Goal: Task Accomplishment & Management: Manage account settings

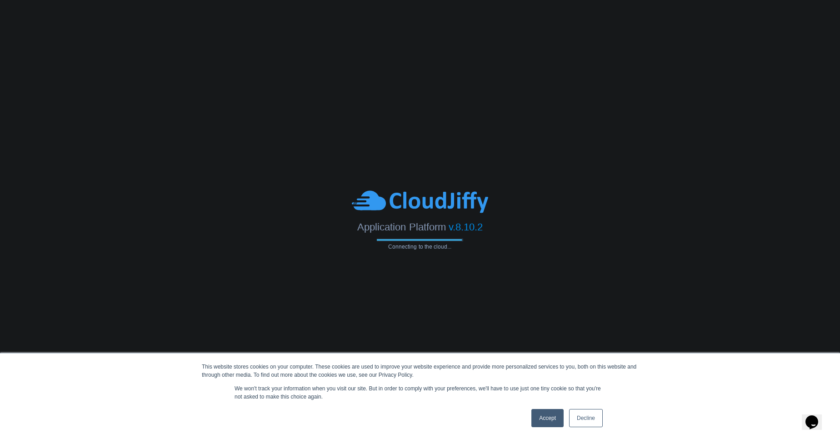
click at [543, 418] on link "Accept" at bounding box center [547, 418] width 32 height 18
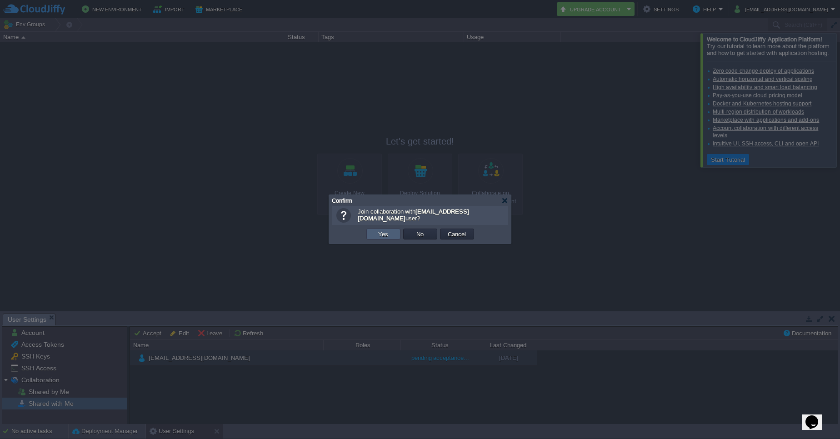
click at [388, 233] on button "Yes" at bounding box center [382, 234] width 15 height 8
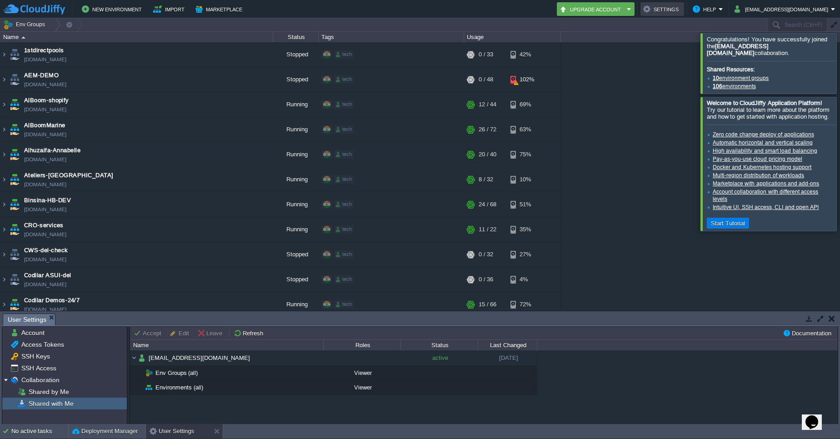
click at [681, 12] on button "Settings" at bounding box center [662, 9] width 38 height 11
click at [42, 355] on span "SSH Keys" at bounding box center [36, 356] width 32 height 8
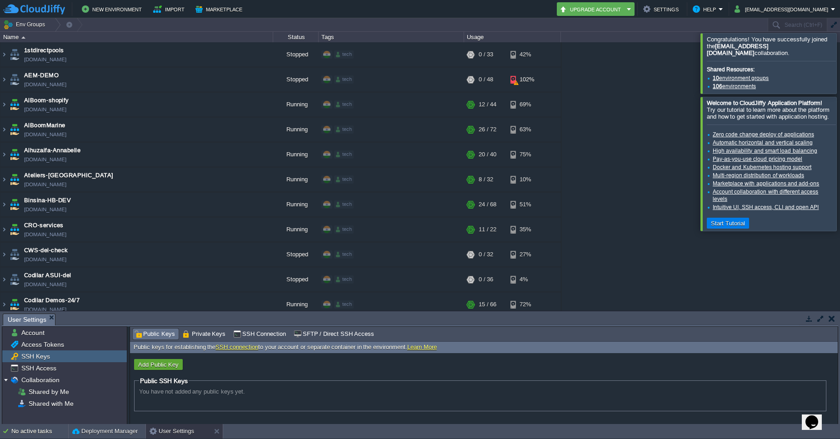
click at [155, 389] on span "You have not added any public keys yet." at bounding box center [192, 391] width 106 height 7
click at [158, 361] on button "Add Public Key" at bounding box center [158, 364] width 46 height 8
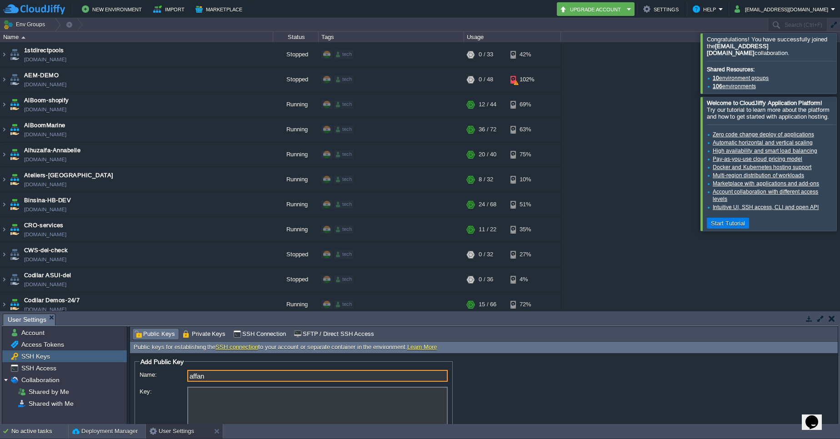
type input "affan"
click at [194, 398] on textarea "Key:" at bounding box center [317, 411] width 260 height 48
paste textarea "ssh-rsa AAAAB3NzaC1yc2EAAAADAQABAAABgQC6hzEDzDQw0/phcaVUQyTW7JvuNm/YcMkfzMa5fro…"
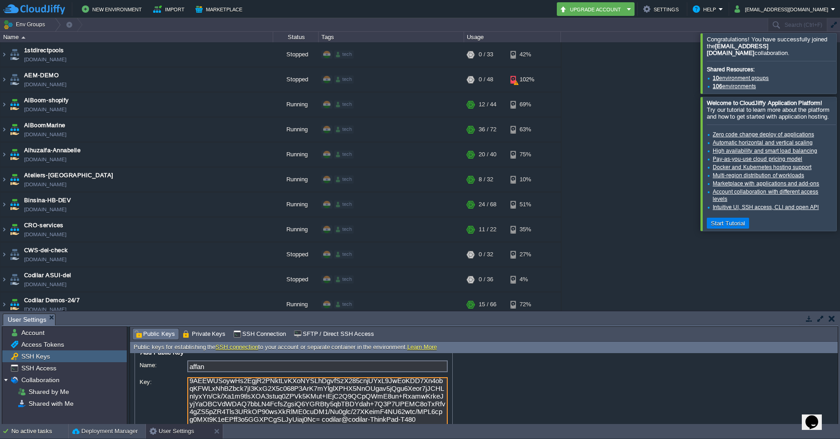
scroll to position [44, 0]
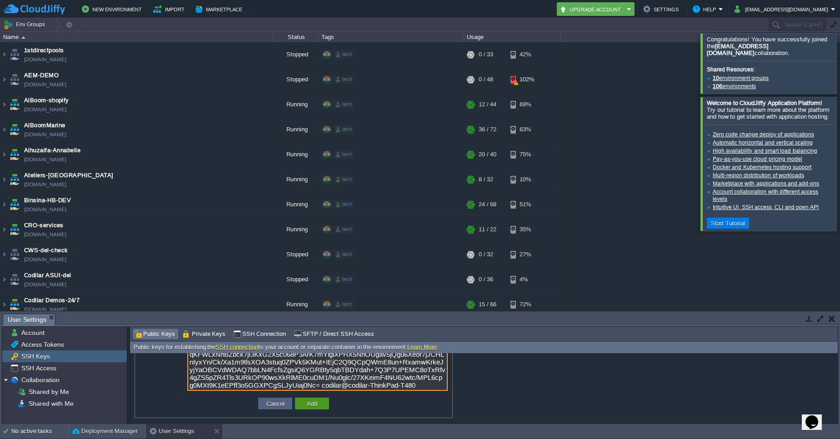
type textarea "ssh-rsa AAAAB3NzaC1yc2EAAAADAQABAAABgQC6hzEDzDQw0/phcaVUQyTW7JvuNm/YcMkfzMa5fro…"
click at [316, 406] on button "Add" at bounding box center [312, 403] width 16 height 8
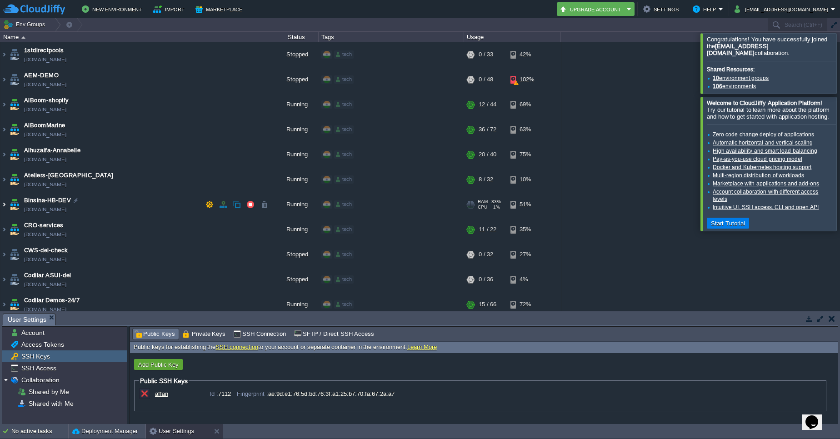
click at [4, 204] on img at bounding box center [3, 204] width 7 height 25
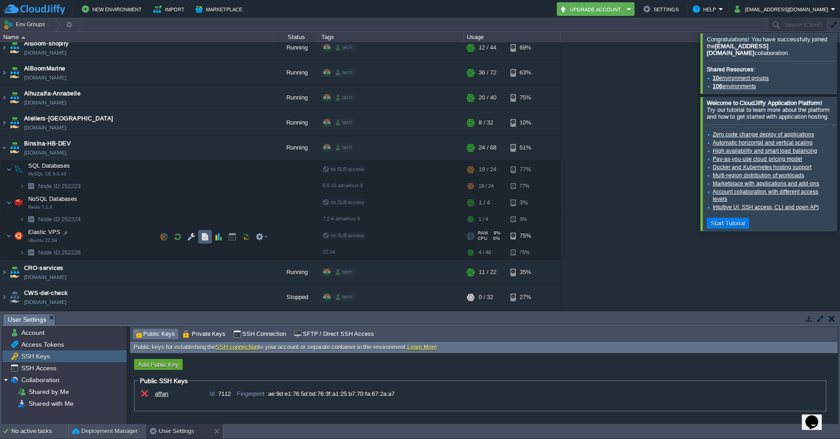
scroll to position [55, 0]
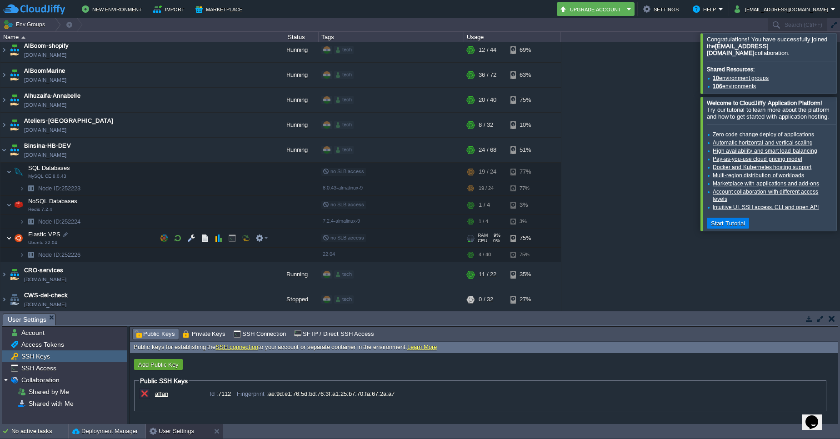
click at [9, 240] on img at bounding box center [8, 238] width 5 height 18
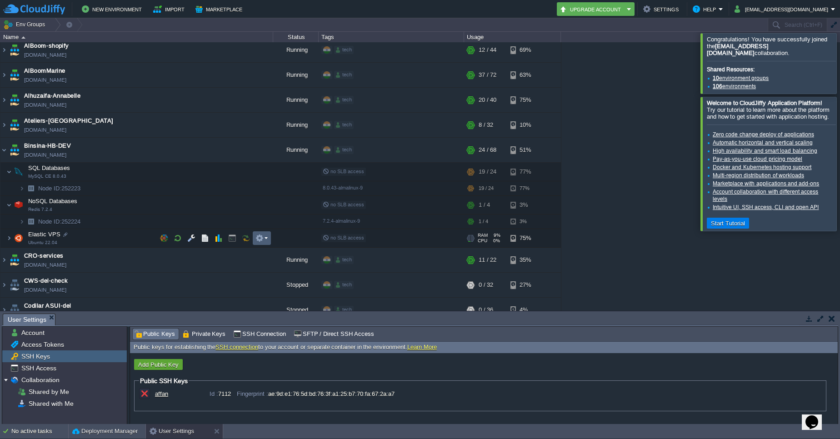
click at [264, 237] on em at bounding box center [261, 238] width 12 height 8
click at [704, 291] on div "1stdirectpools 1stdirectpools.cloudjiffy.net Stopped tech + Add to Env Group RA…" at bounding box center [420, 176] width 840 height 268
click at [12, 242] on img at bounding box center [18, 238] width 13 height 18
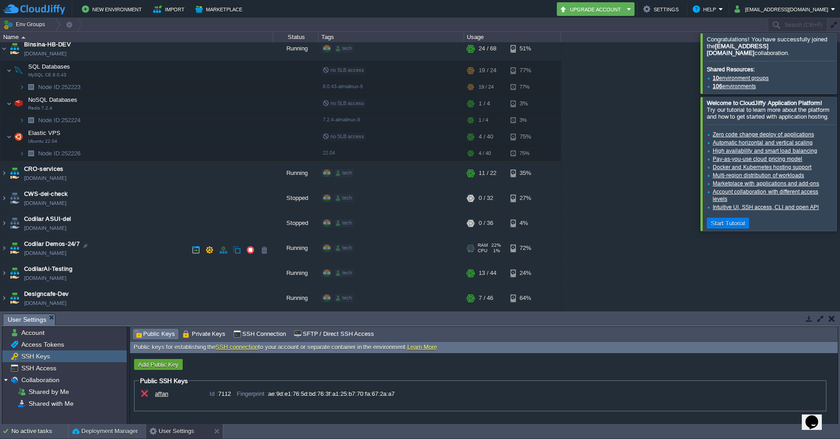
scroll to position [156, 0]
click at [263, 149] on button "button" at bounding box center [259, 153] width 8 height 8
click at [21, 151] on img at bounding box center [21, 153] width 5 height 14
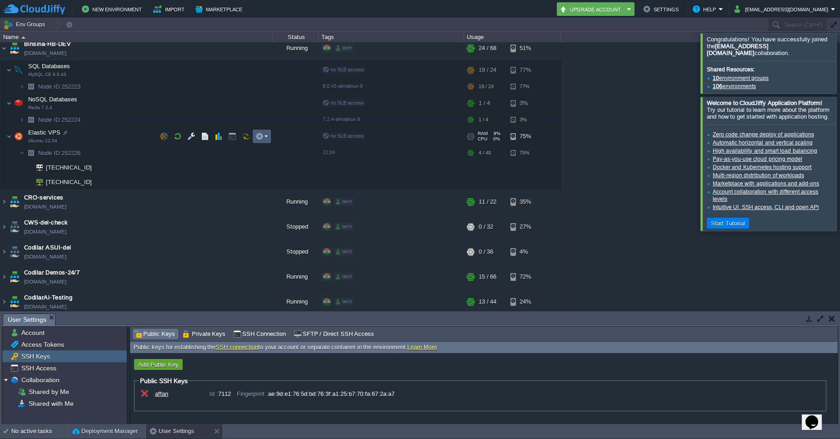
click at [269, 132] on td at bounding box center [262, 136] width 18 height 14
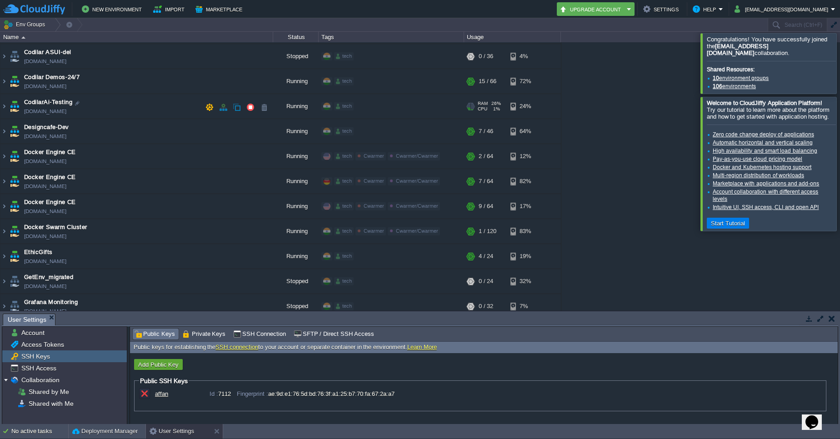
scroll to position [318, 0]
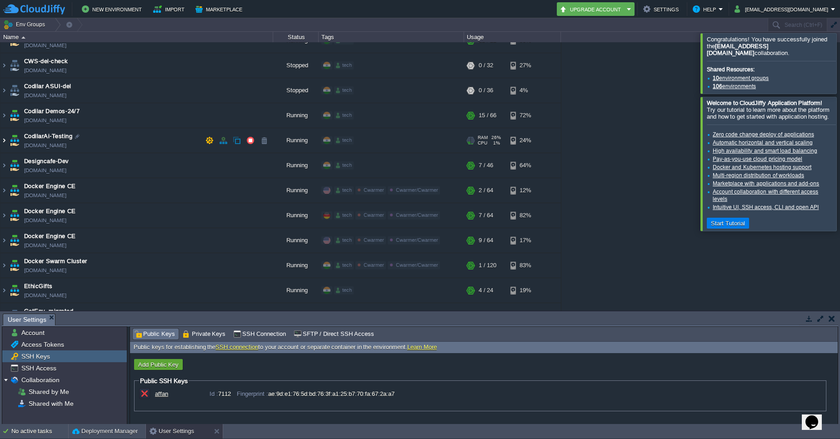
click at [3, 143] on img at bounding box center [3, 140] width 7 height 25
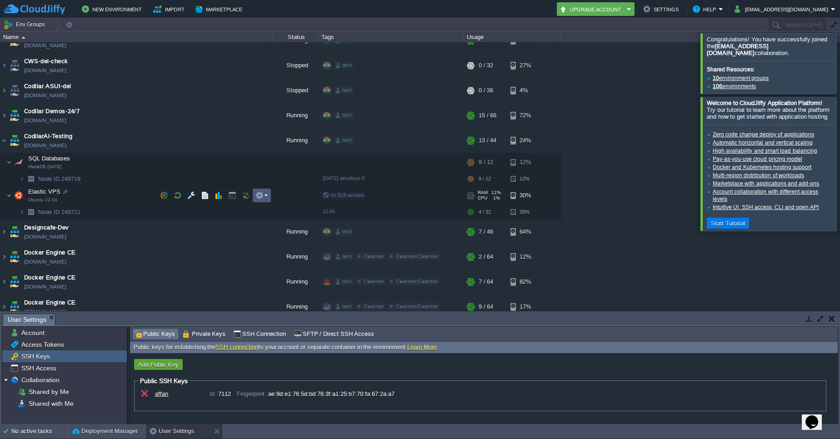
click at [268, 195] on td at bounding box center [262, 196] width 18 height 14
click at [144, 393] on button "button" at bounding box center [144, 393] width 8 height 8
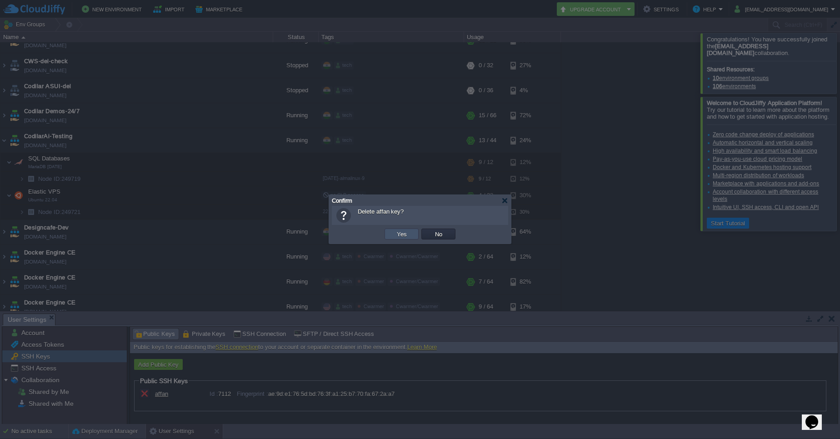
click at [396, 235] on button "Yes" at bounding box center [401, 234] width 15 height 8
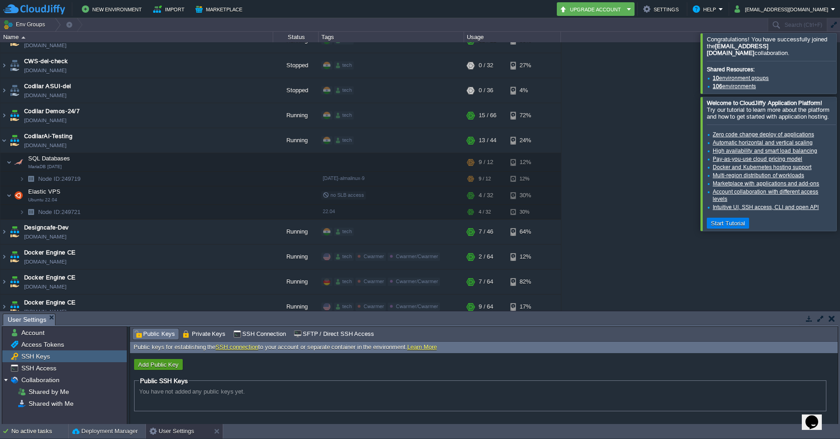
click at [168, 363] on button "Add Public Key" at bounding box center [158, 364] width 46 height 8
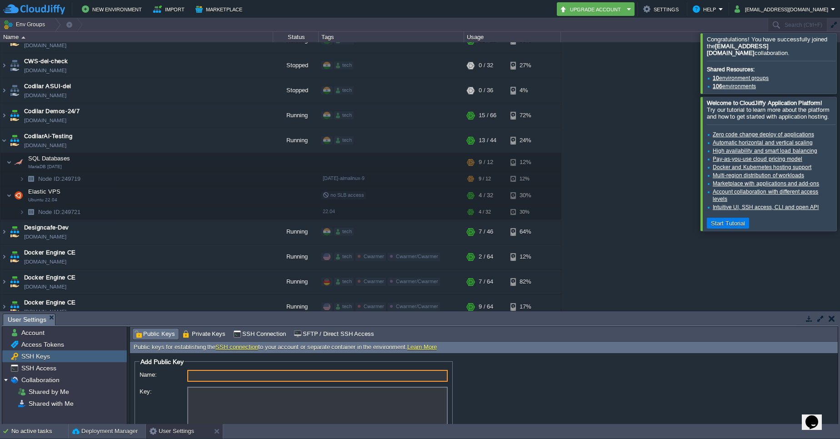
click at [204, 374] on input "Name:" at bounding box center [317, 376] width 260 height 12
type input "affan"
click at [200, 400] on textarea "Key:" at bounding box center [317, 411] width 260 height 48
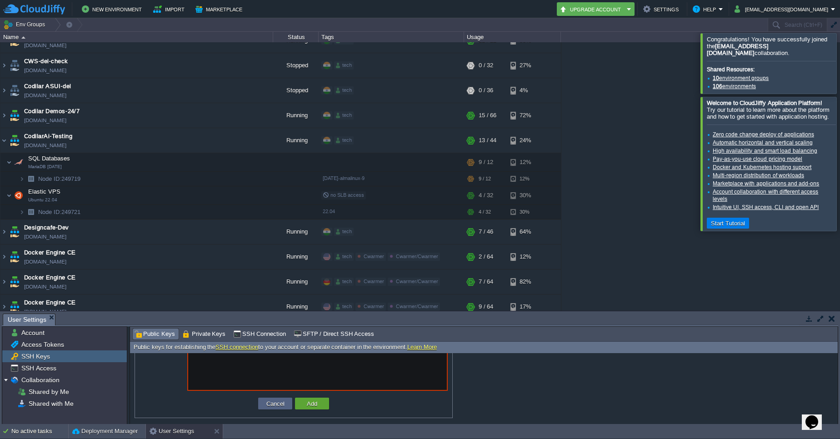
scroll to position [0, 0]
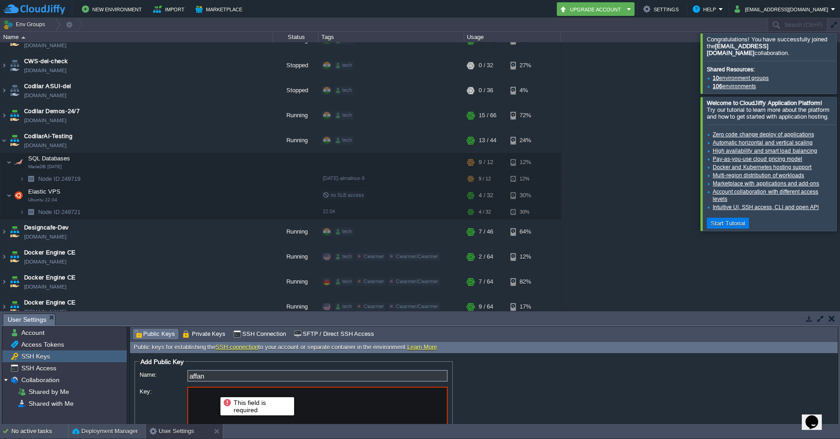
paste textarea "ssh-rsa AAAAB3NzaC1yc2EAAAADAQABAAABgQC6hzEDzDQw0/phcaVUQyTW7JvuNm/YcMkfzMa5fro…"
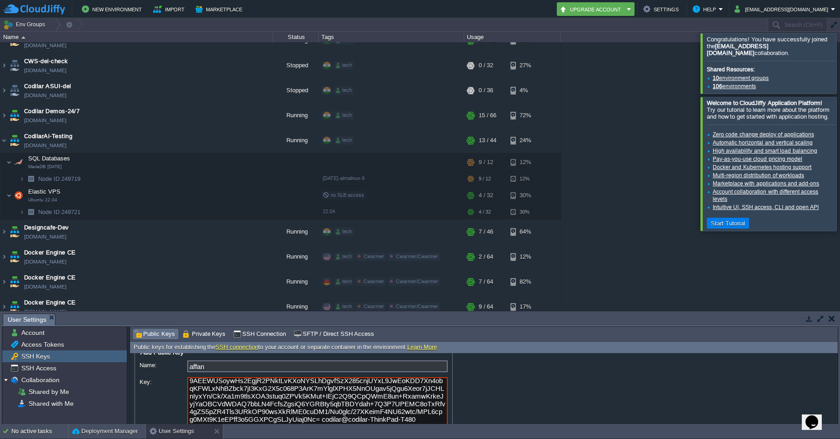
scroll to position [44, 0]
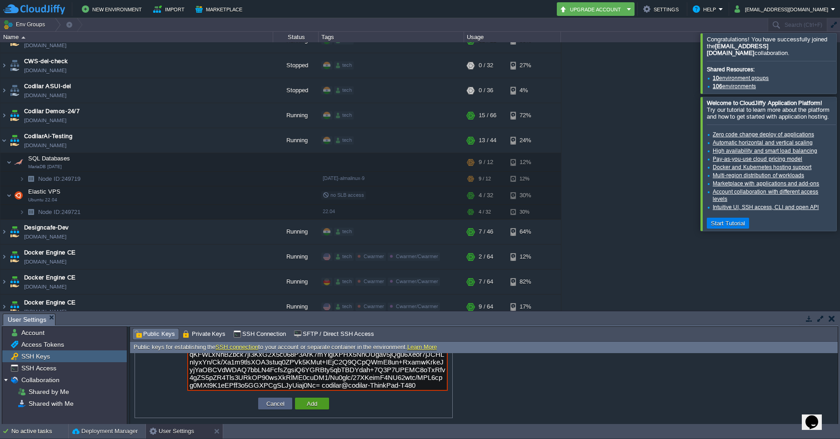
type textarea "ssh-rsa AAAAB3NzaC1yc2EAAAADAQABAAABgQC6hzEDzDQw0/phcaVUQyTW7JvuNm/YcMkfzMa5fro…"
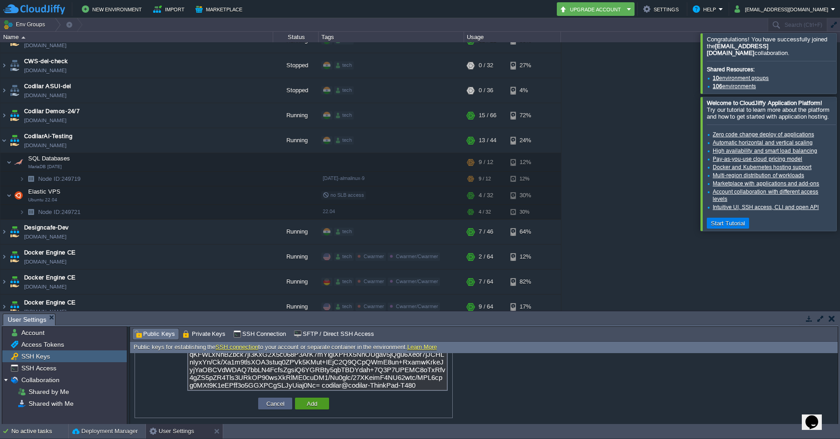
click at [310, 400] on button "Add" at bounding box center [312, 403] width 16 height 8
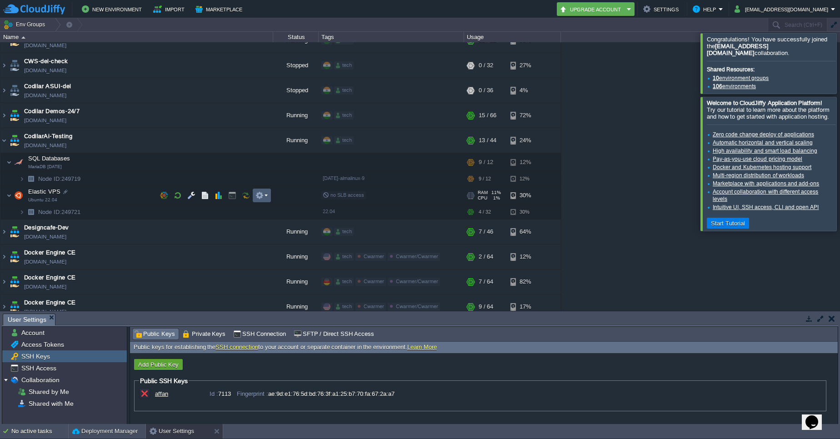
click at [265, 194] on em at bounding box center [261, 195] width 12 height 8
click at [730, 251] on div "1stdirectpools 1stdirectpools.cloudjiffy.net Stopped tech + Add to Env Group RA…" at bounding box center [420, 176] width 840 height 268
click at [49, 369] on span "SSH Access" at bounding box center [39, 368] width 38 height 8
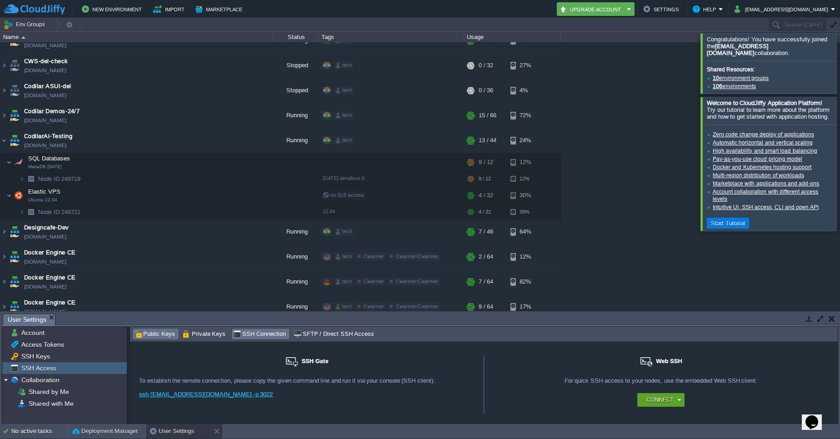
click at [161, 335] on span "Public Keys" at bounding box center [154, 334] width 41 height 10
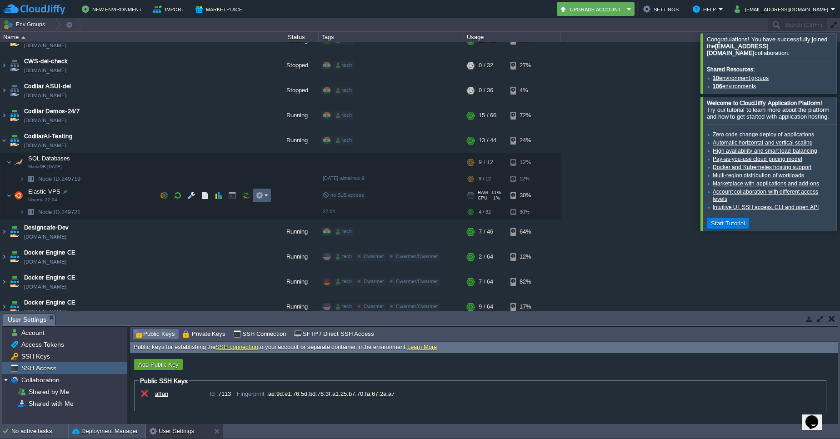
click at [265, 194] on em at bounding box center [261, 195] width 12 height 8
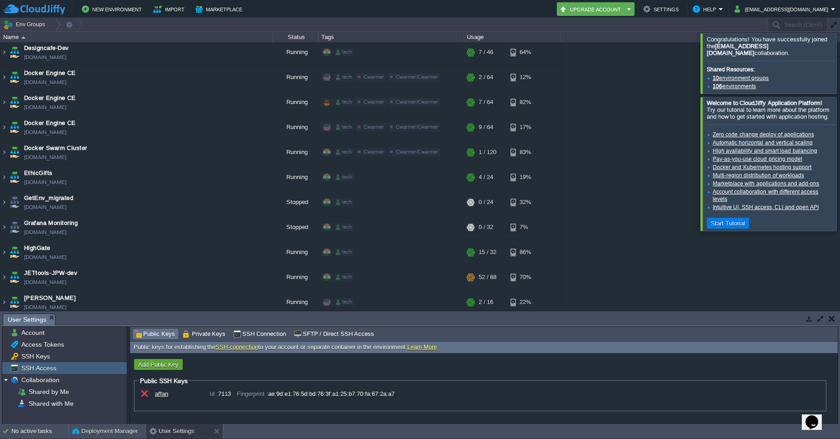
scroll to position [35, 0]
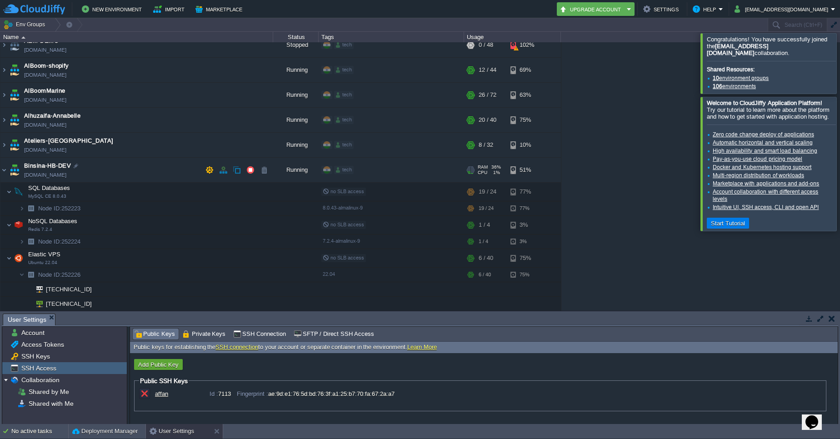
click at [255, 182] on td "Binsina-HB-DEV binsina-hb-dev.cloudjiffy.net" at bounding box center [136, 170] width 273 height 25
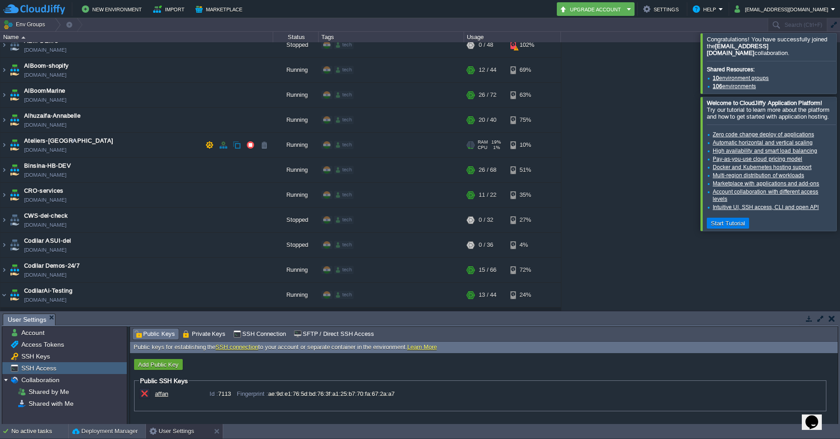
scroll to position [0, 0]
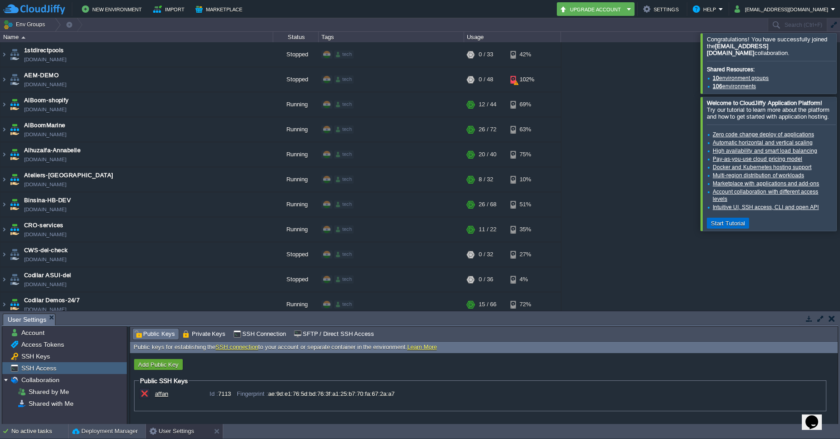
click at [724, 219] on button "Start Tutorial" at bounding box center [728, 223] width 40 height 8
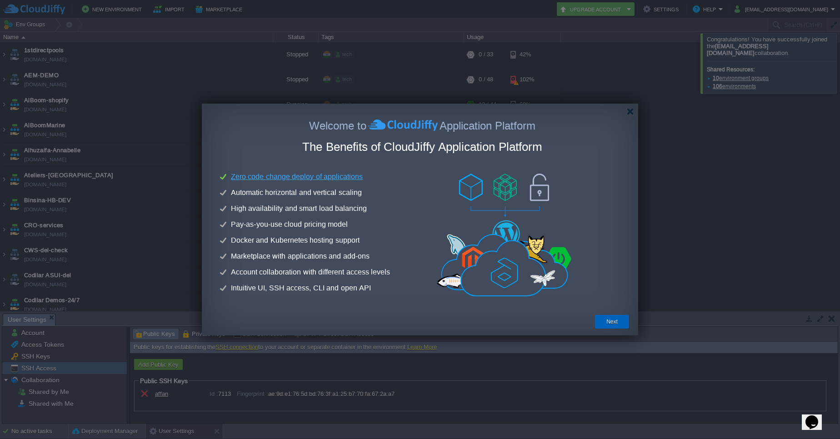
click at [623, 323] on div "Next" at bounding box center [612, 322] width 34 height 14
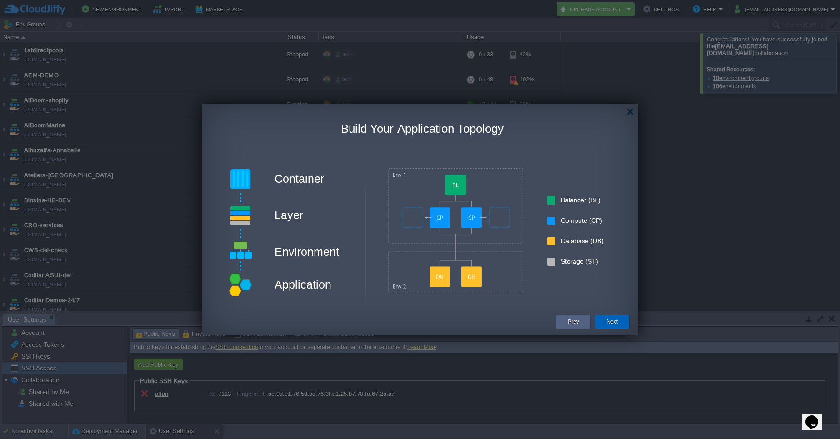
click at [623, 323] on div "Next" at bounding box center [612, 322] width 34 height 14
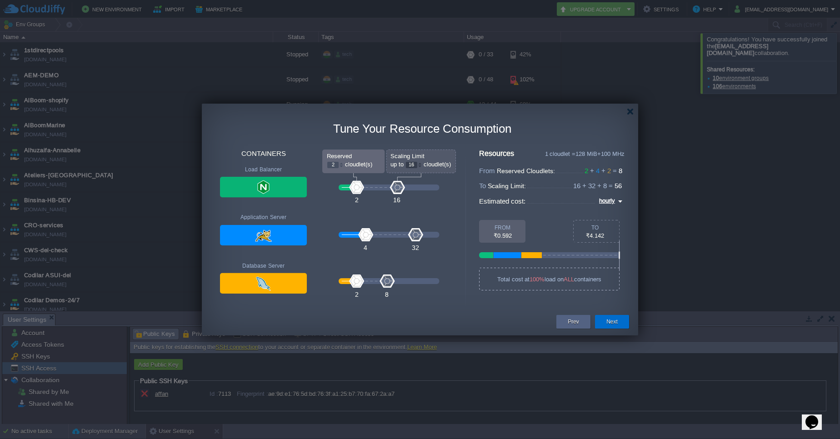
click at [623, 323] on div "Next" at bounding box center [612, 322] width 34 height 14
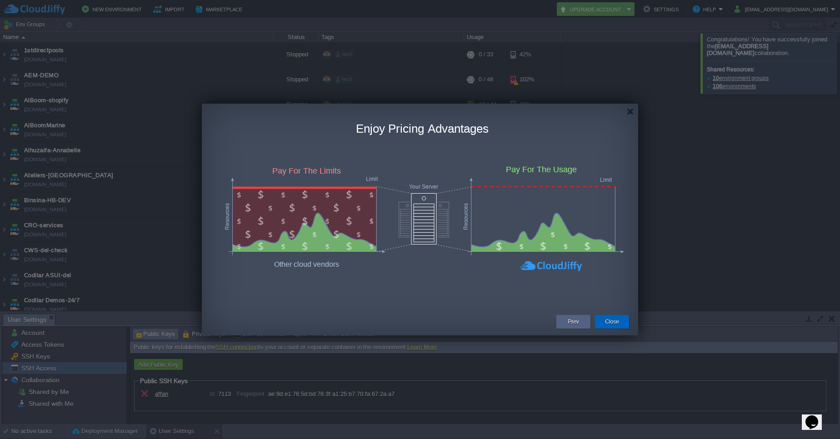
click at [623, 323] on div "Close" at bounding box center [612, 322] width 34 height 14
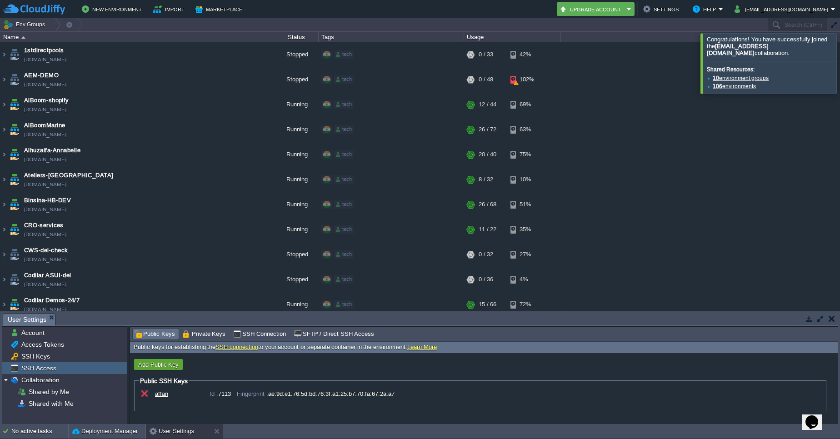
click at [739, 75] on link "10 environment groups" at bounding box center [740, 78] width 56 height 6
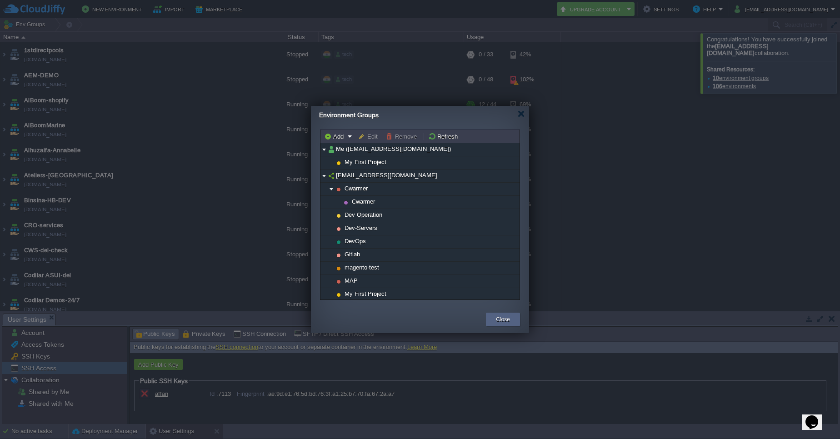
scroll to position [15, 0]
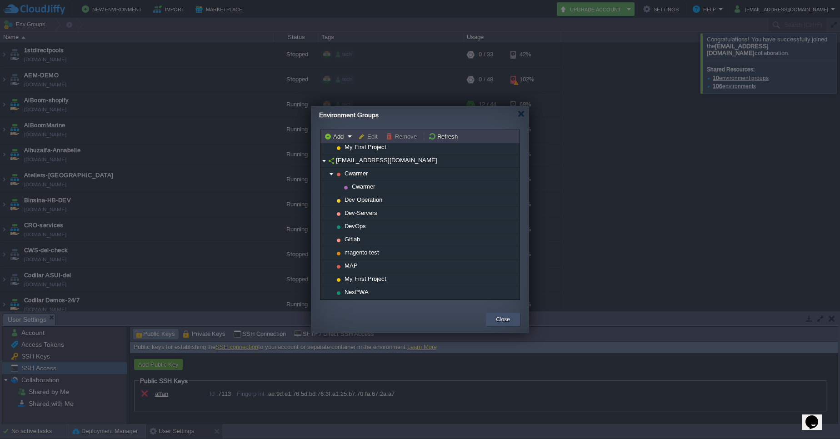
click at [498, 323] on button "Close" at bounding box center [503, 319] width 14 height 9
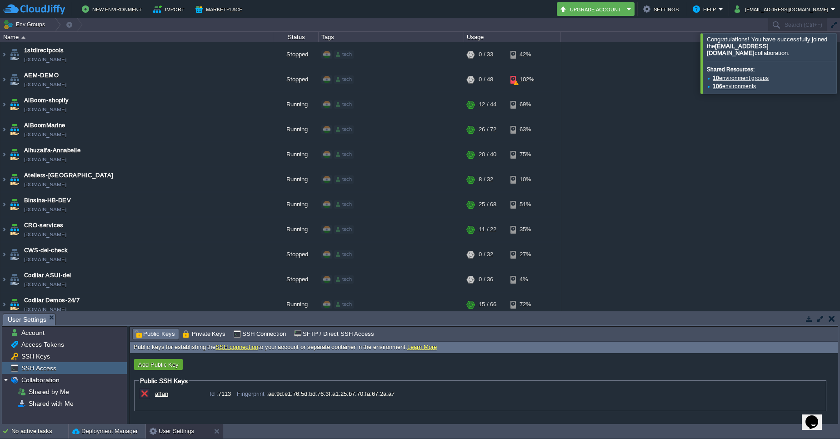
click at [735, 83] on link "106 environments" at bounding box center [733, 86] width 43 height 6
click at [718, 75] on link "10 environment groups" at bounding box center [740, 78] width 56 height 6
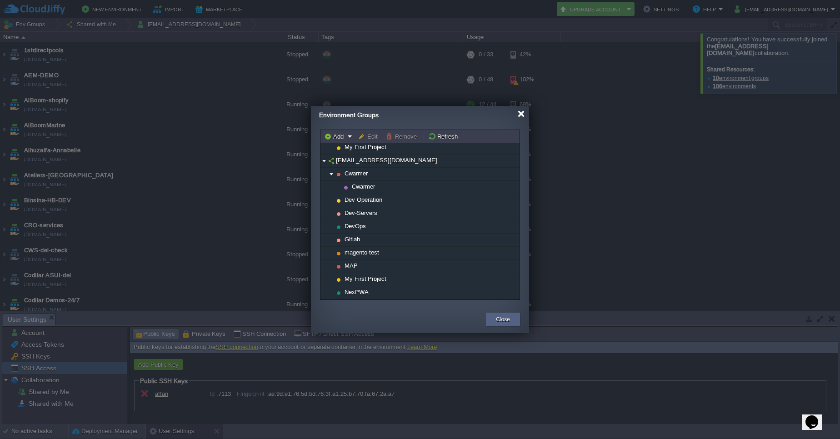
click at [518, 114] on div at bounding box center [520, 113] width 7 height 7
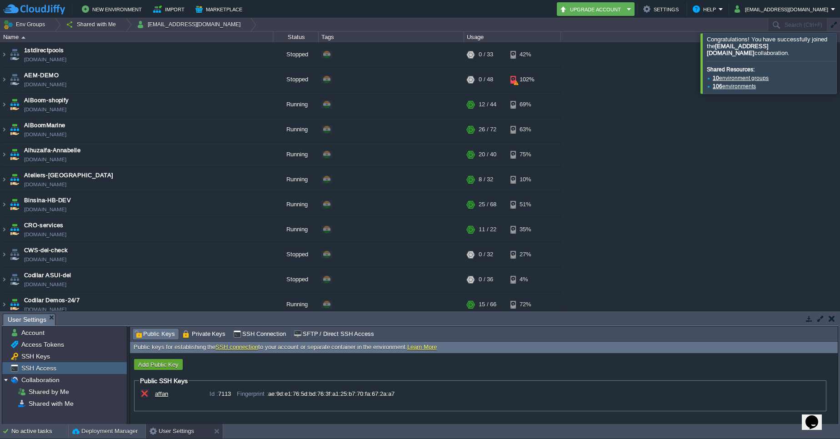
click at [730, 83] on link "106 environments" at bounding box center [733, 86] width 43 height 6
click at [839, 58] on div at bounding box center [850, 63] width 0 height 60
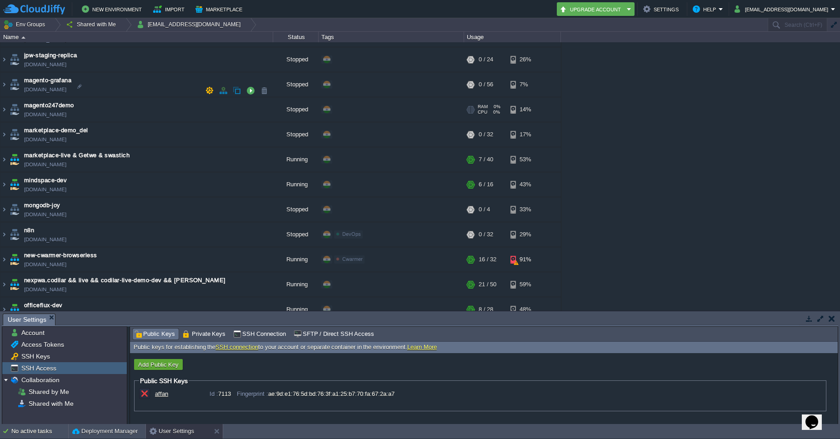
scroll to position [2026, 0]
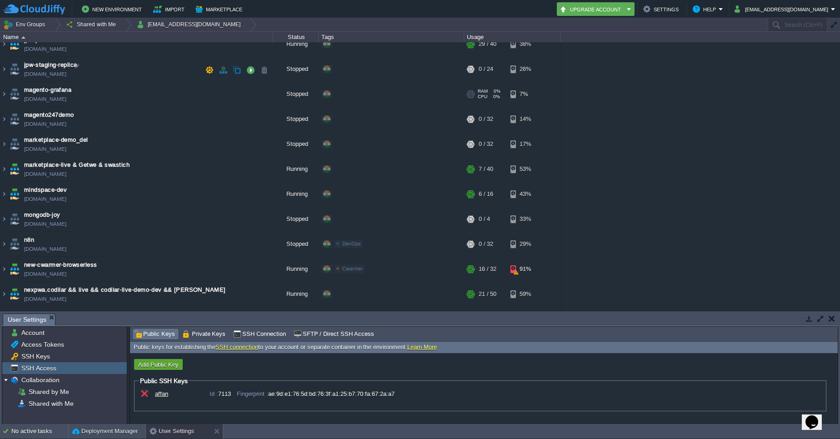
drag, startPoint x: 100, startPoint y: 93, endPoint x: 105, endPoint y: 72, distance: 21.6
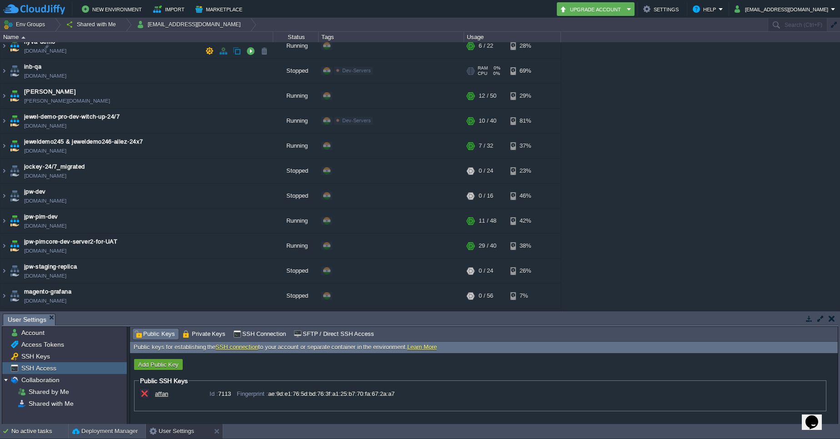
scroll to position [1812, 0]
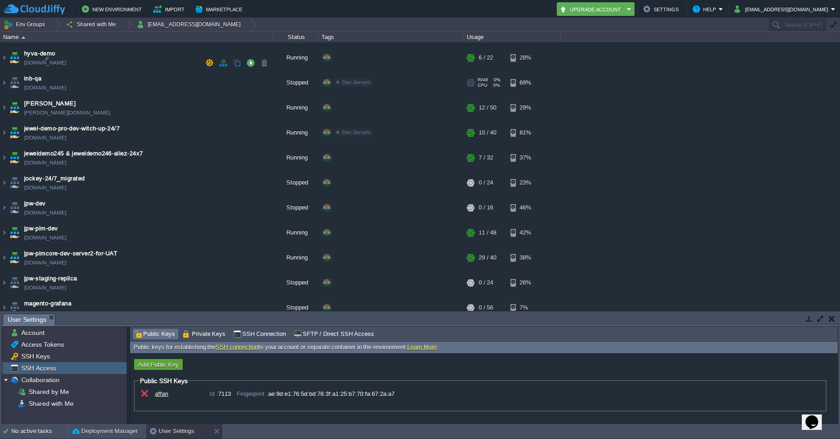
click at [105, 72] on td "inb-qa inb-qa.cloudjiffy.net" at bounding box center [136, 82] width 273 height 25
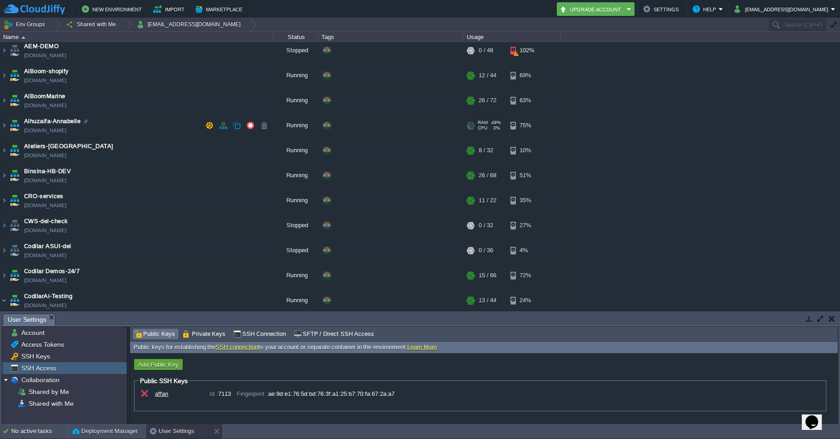
scroll to position [0, 0]
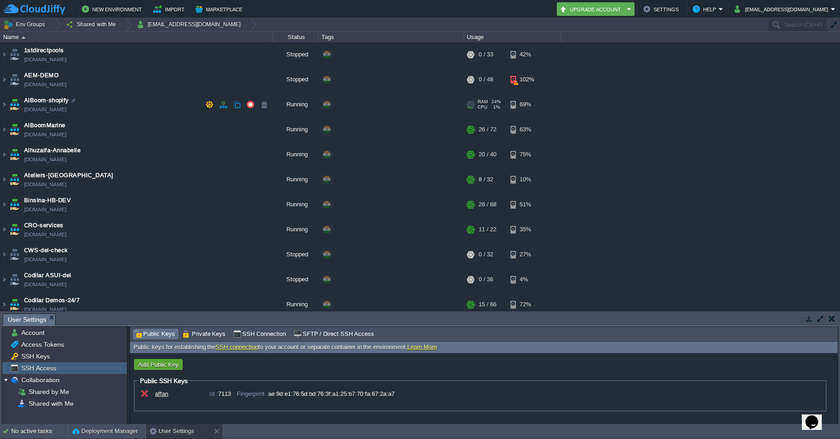
drag, startPoint x: 67, startPoint y: 115, endPoint x: 111, endPoint y: 60, distance: 71.2
click at [103, 82] on td "AEM-DEMO aem-demo.cloudjiffy.net" at bounding box center [136, 79] width 273 height 25
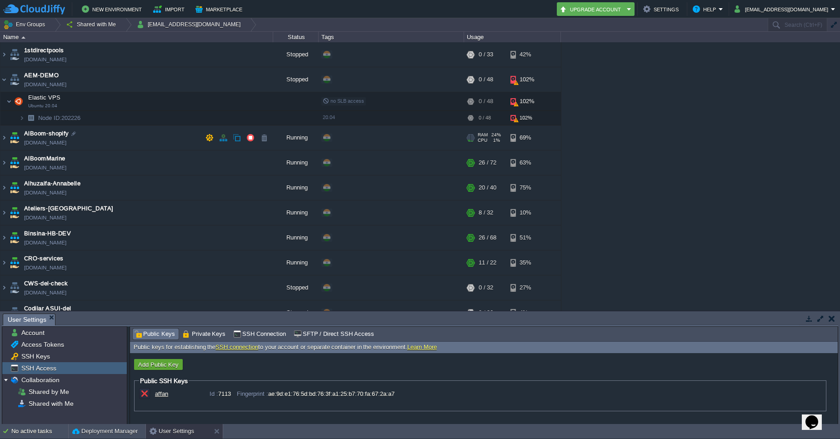
click at [102, 140] on td "AlBoom-shopify alboom-shopify.cloudjiffy.net" at bounding box center [136, 137] width 273 height 25
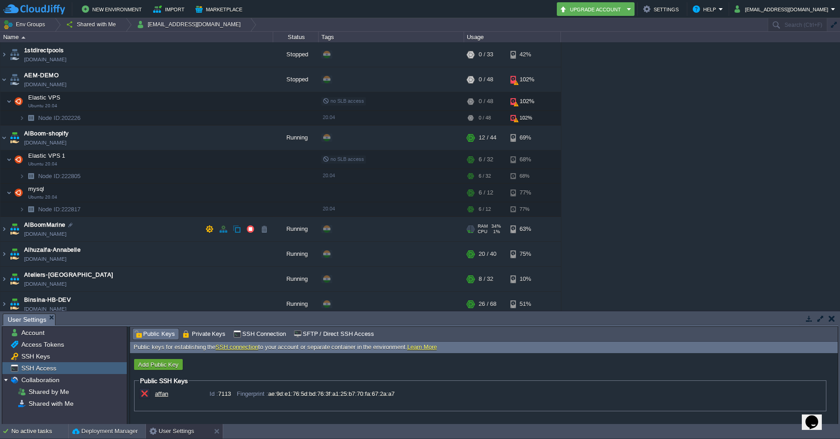
click at [97, 234] on td "AlBoomMarine alboommarine.cloudjiffy.net" at bounding box center [136, 229] width 273 height 25
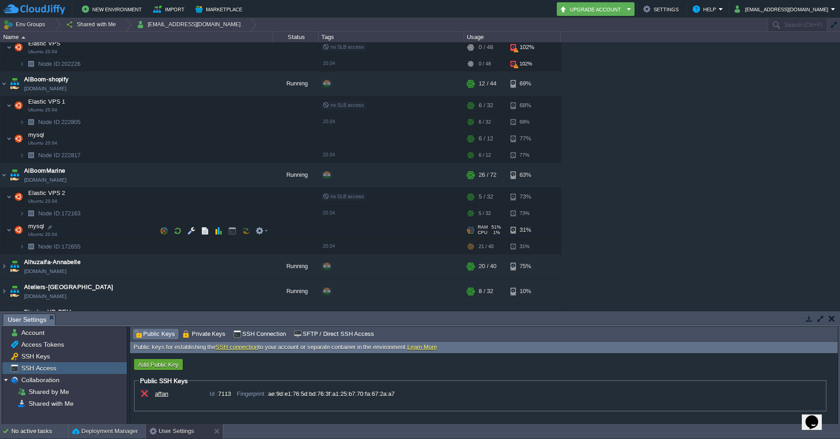
scroll to position [2, 0]
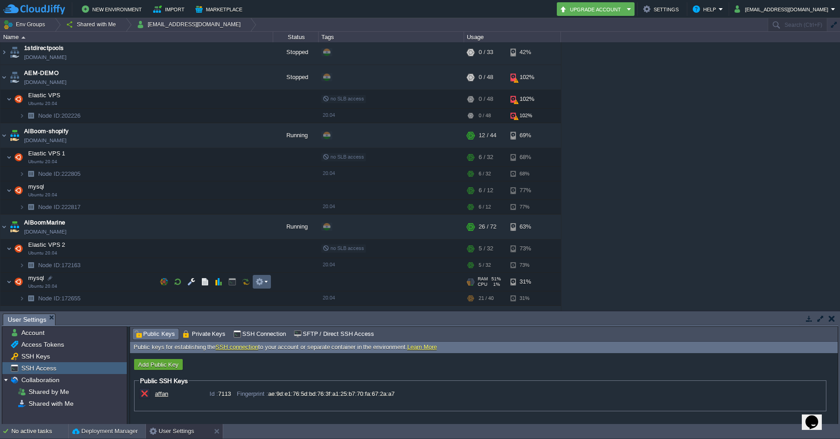
click at [264, 284] on em at bounding box center [261, 282] width 12 height 8
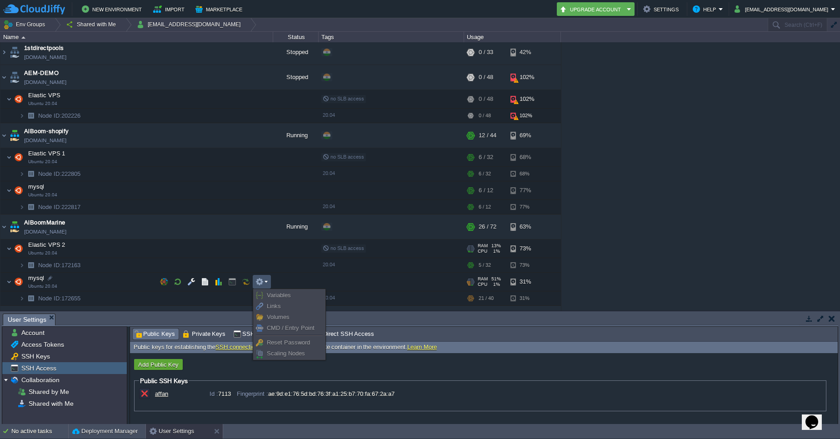
click at [259, 253] on div "1stdirectpools 1stdirectpools.cloudjiffy.net Stopped + Add to Env Group RAM 0% …" at bounding box center [420, 176] width 840 height 268
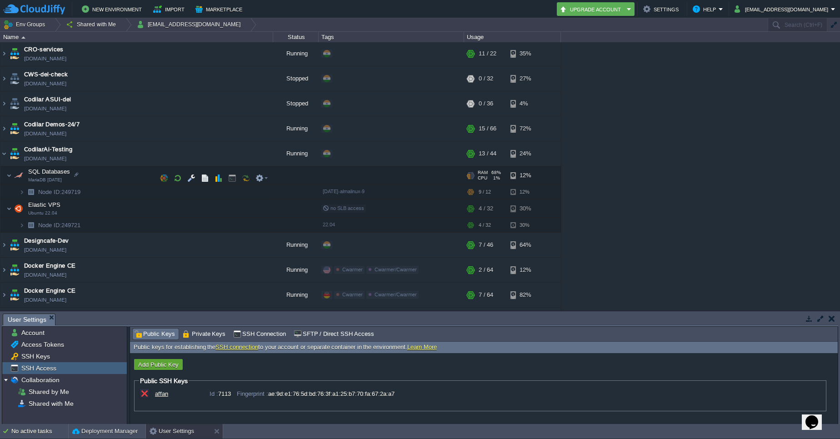
scroll to position [344, 0]
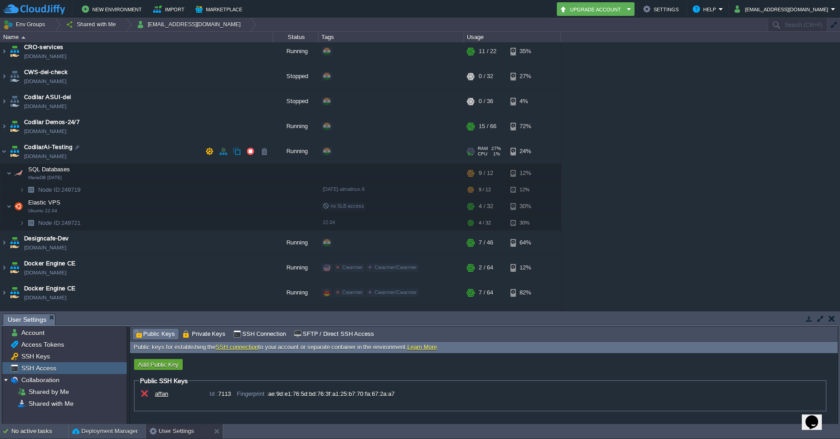
click at [99, 150] on td "CodilarAi-Testing codilarai-testing.cloudjiffy.net" at bounding box center [136, 151] width 273 height 25
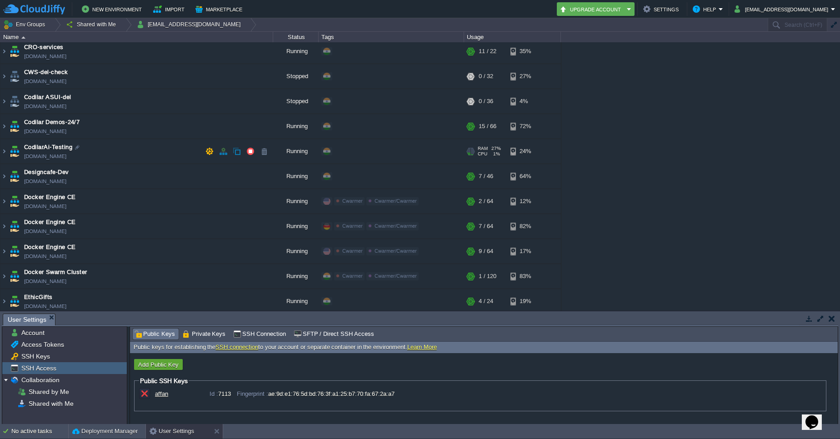
scroll to position [0, 0]
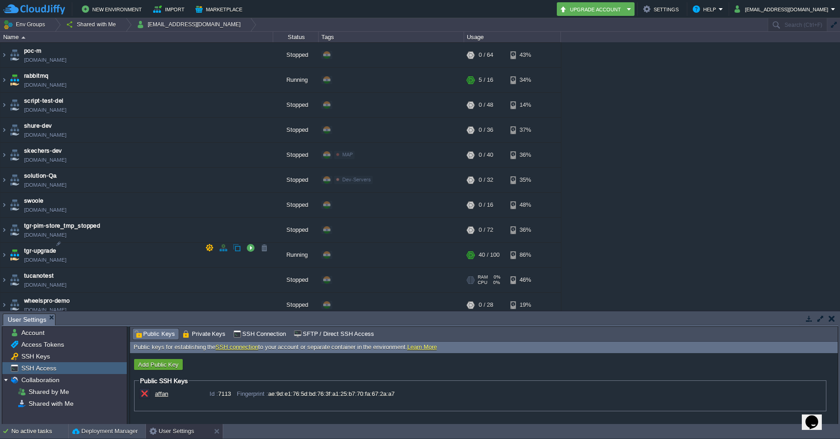
click at [70, 268] on td "tucanotest designcafe-tucanotest-clone338651.cloudjiffy.net" at bounding box center [136, 280] width 273 height 25
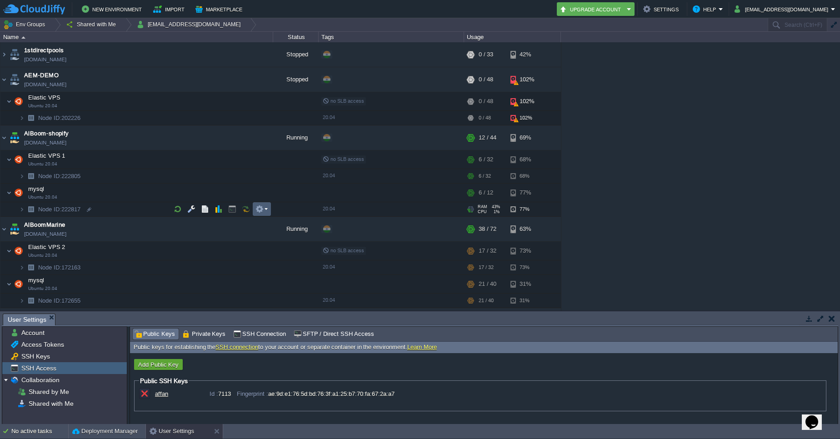
click at [263, 209] on em at bounding box center [261, 209] width 12 height 8
click at [86, 7] on button "New Environment" at bounding box center [113, 9] width 63 height 11
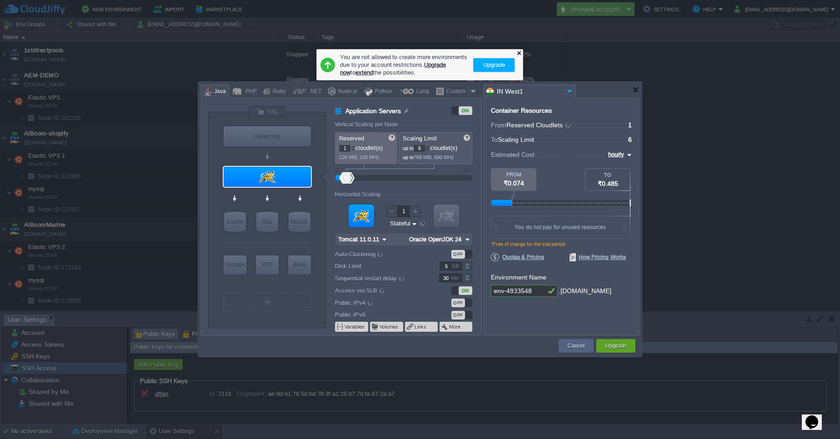
click at [518, 53] on div at bounding box center [519, 53] width 6 height 6
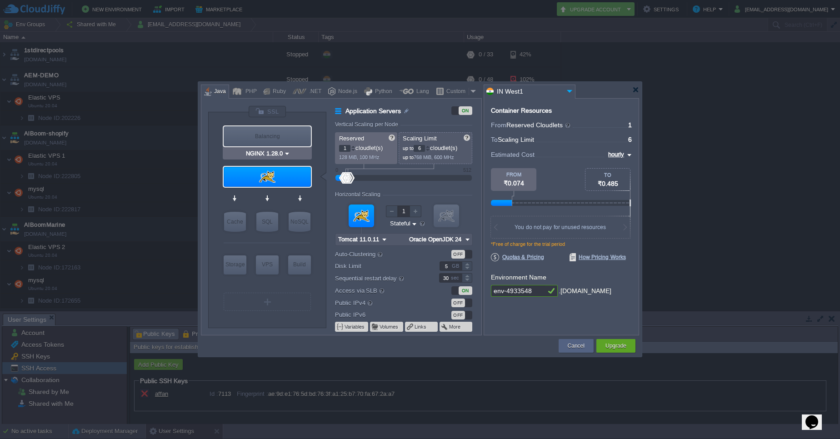
type input "Tomcat 11.0.11"
click at [636, 91] on div at bounding box center [635, 89] width 7 height 7
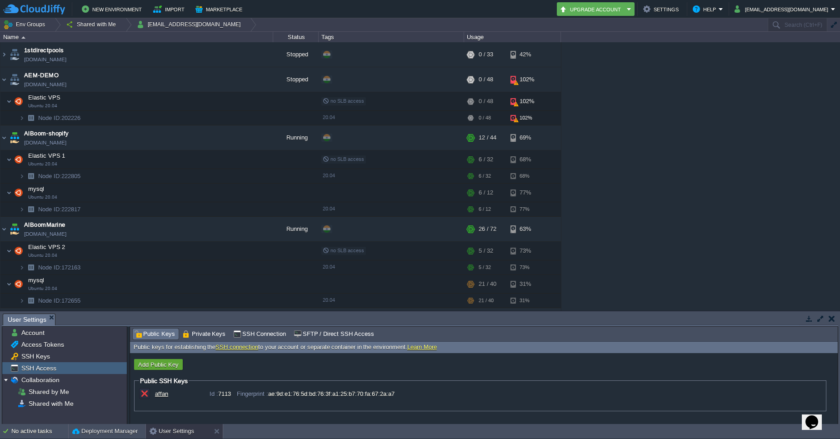
click at [261, 6] on td "New Environment Import Marketplace" at bounding box center [276, 9] width 546 height 14
click at [30, 24] on button "Env Groups" at bounding box center [25, 24] width 45 height 13
click at [45, 25] on button "Env Groups" at bounding box center [25, 24] width 45 height 13
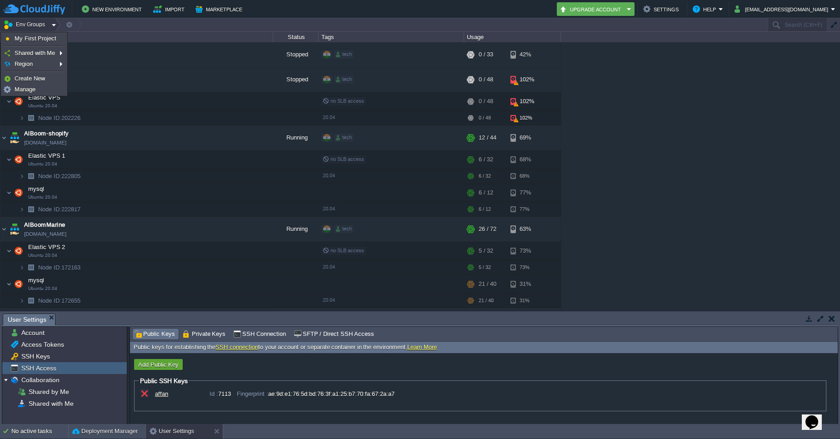
click at [27, 22] on button "Env Groups" at bounding box center [25, 24] width 45 height 13
click at [103, 25] on td "Env Groups" at bounding box center [383, 24] width 766 height 13
click at [15, 25] on button "Env Groups" at bounding box center [25, 24] width 45 height 13
click at [122, 24] on td "Env Groups" at bounding box center [383, 24] width 766 height 13
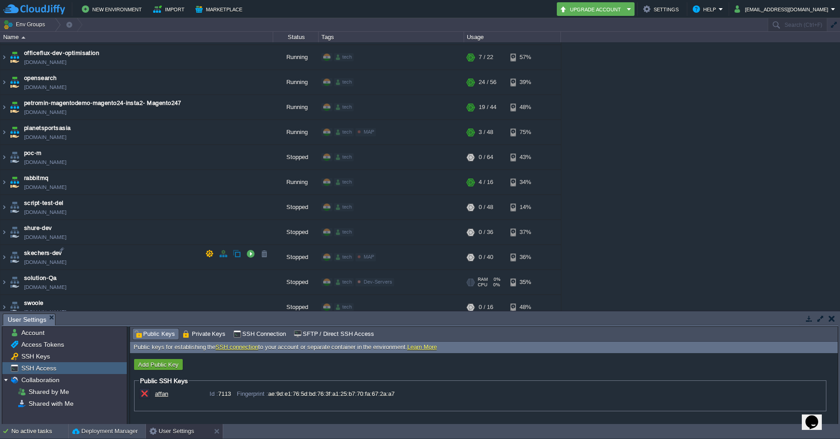
scroll to position [2646, 0]
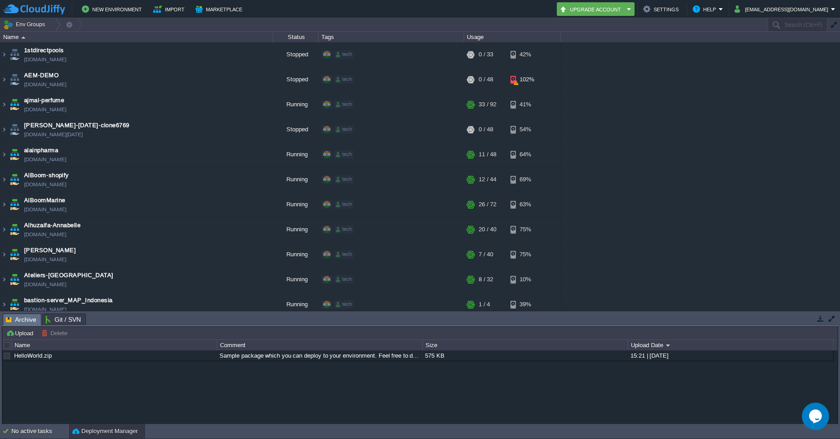
drag, startPoint x: 0, startPoint y: 0, endPoint x: 301, endPoint y: 393, distance: 495.1
click at [301, 393] on div "HelloWorld.zip Sample package which you can deploy to your environment. Feel fr…" at bounding box center [419, 387] width 835 height 74
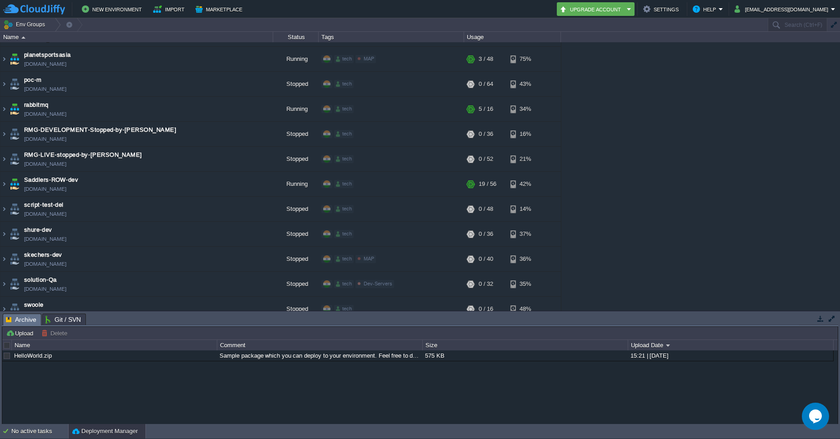
scroll to position [2349, 0]
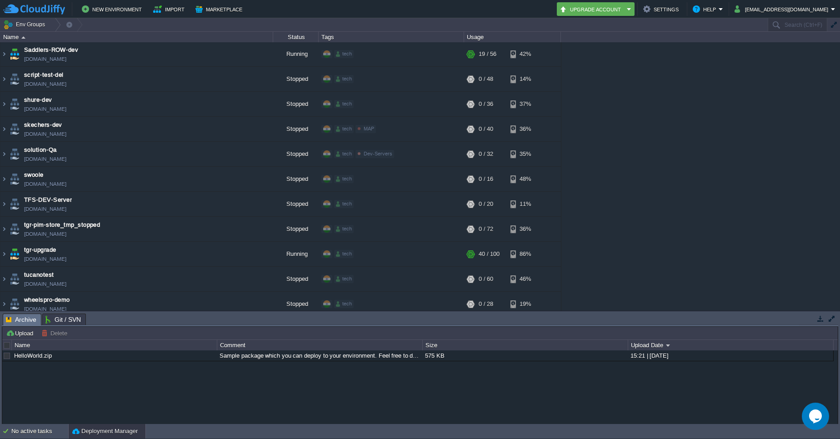
click at [27, 318] on span "Archive" at bounding box center [21, 319] width 30 height 11
click at [39, 432] on div "No active tasks" at bounding box center [39, 431] width 57 height 15
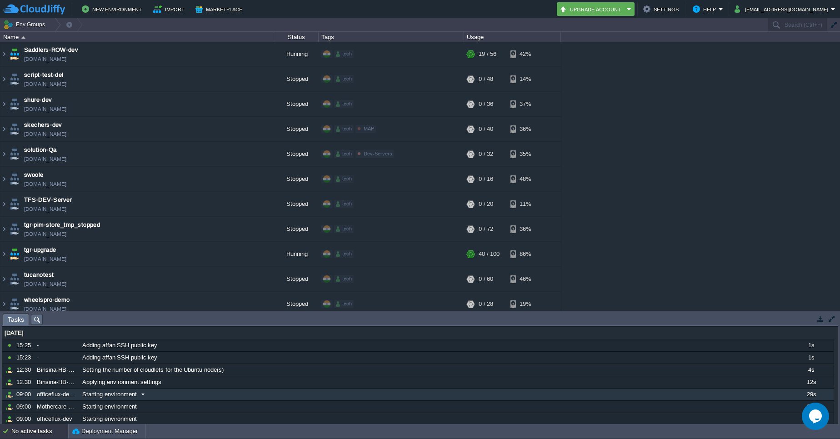
scroll to position [26, 0]
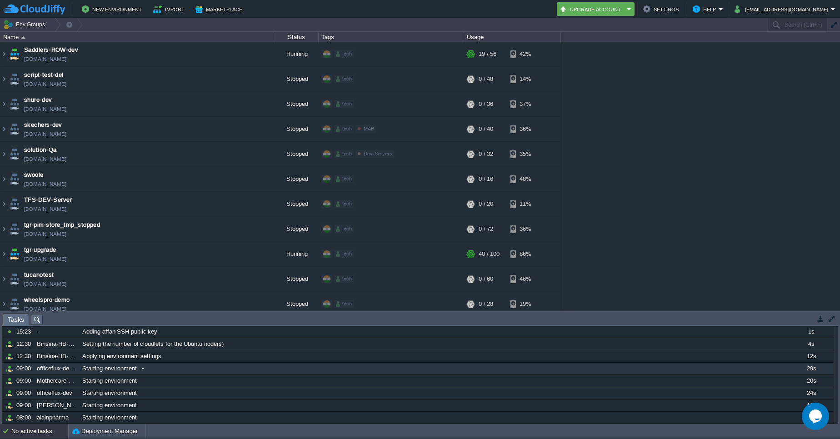
click at [232, 396] on div "Starting environment" at bounding box center [433, 393] width 707 height 12
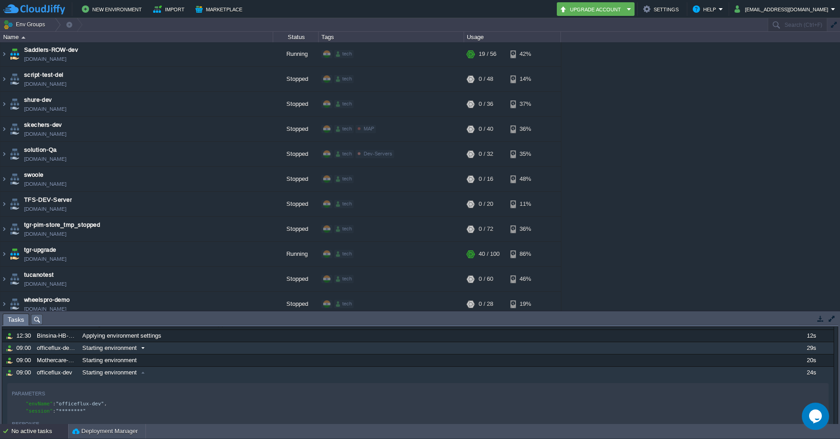
scroll to position [0, 0]
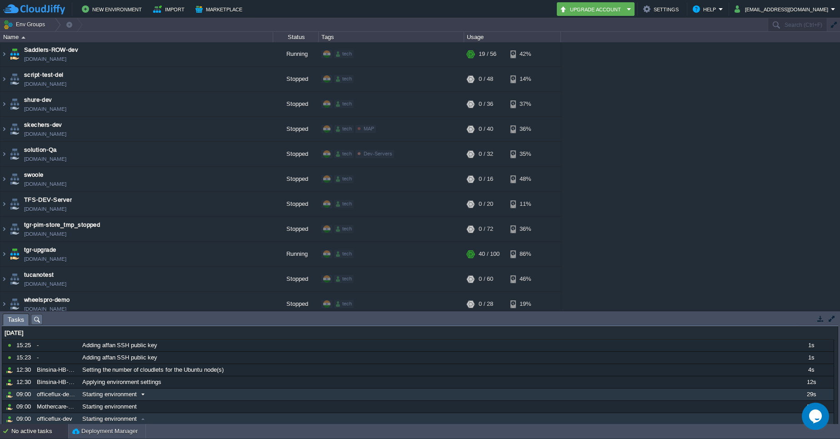
click at [228, 391] on div "Starting environment" at bounding box center [433, 394] width 707 height 12
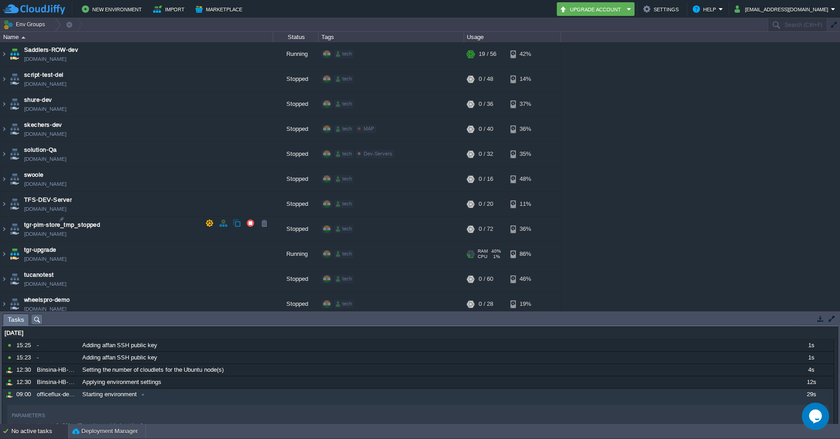
click at [122, 242] on td "tgr-upgrade tgr-upgrade.cloudjiffy.net" at bounding box center [136, 254] width 273 height 25
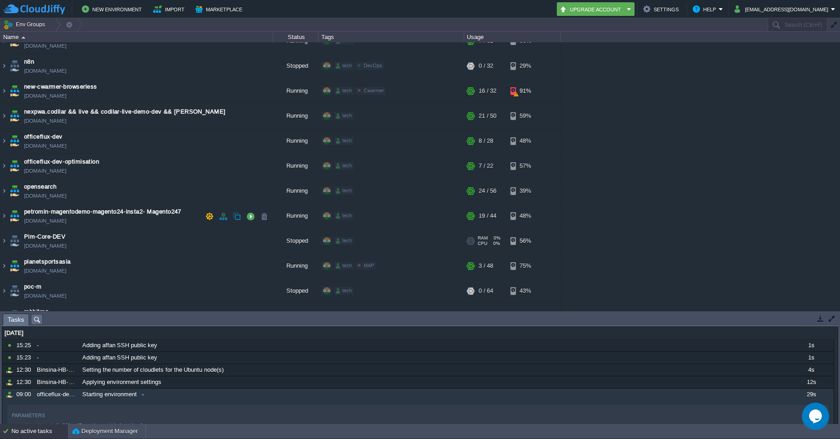
scroll to position [2018, 0]
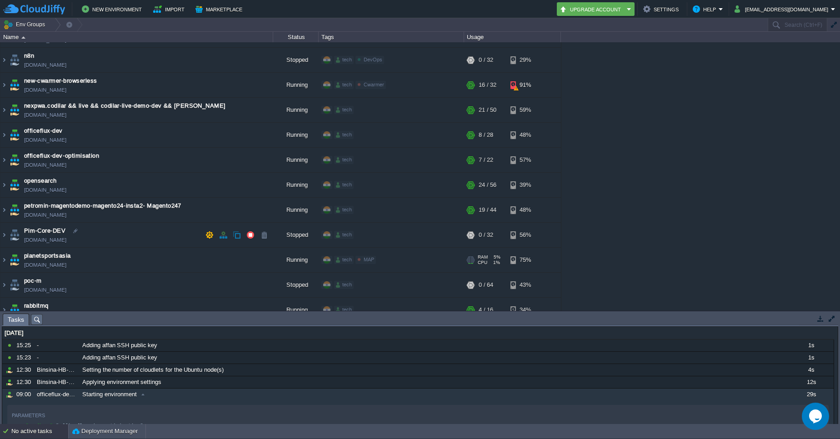
click at [92, 248] on td "planetsportsasia planetsportsasia.cloudjiffy.net" at bounding box center [136, 260] width 273 height 25
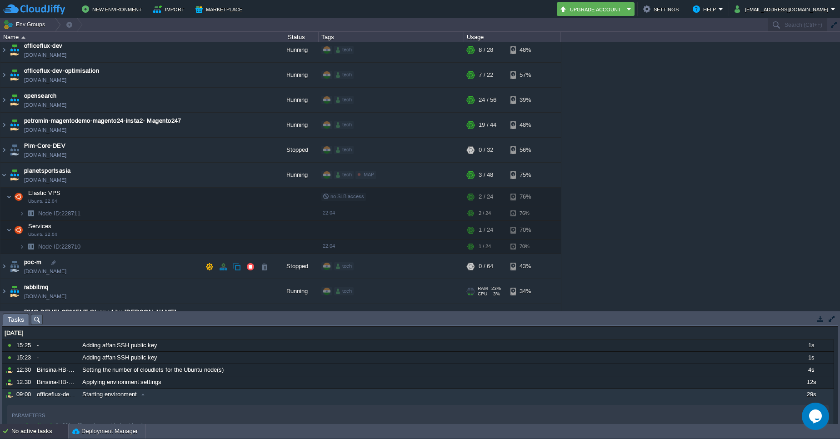
scroll to position [2102, 0]
click at [268, 176] on td at bounding box center [262, 171] width 18 height 14
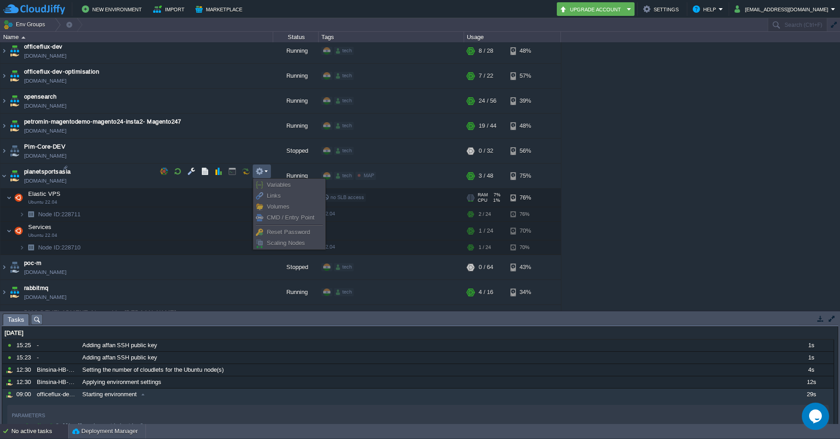
click at [274, 215] on span "CMD / Entry Point" at bounding box center [291, 217] width 48 height 7
click at [280, 215] on span "CMD / Entry Point" at bounding box center [291, 217] width 48 height 7
click at [280, 207] on span "Volumes" at bounding box center [278, 206] width 23 height 7
click at [280, 198] on span "Links" at bounding box center [274, 195] width 14 height 7
click at [280, 186] on span "Variables" at bounding box center [279, 184] width 24 height 7
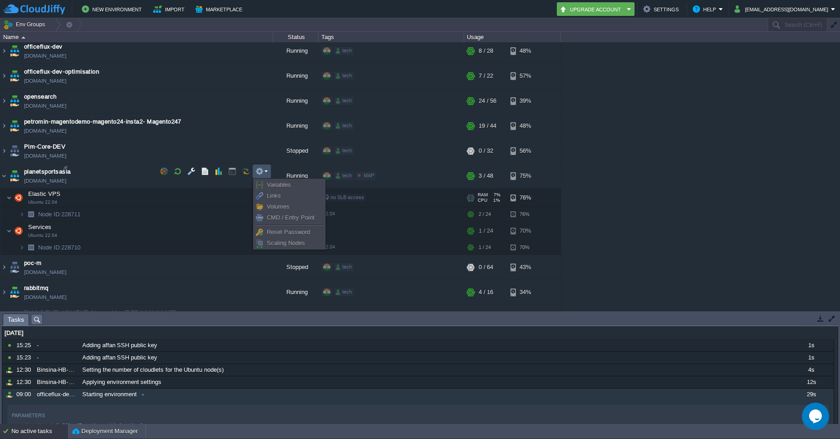
click at [284, 233] on span "Reset Password" at bounding box center [288, 232] width 43 height 7
click at [284, 245] on span "Scaling Nodes" at bounding box center [286, 242] width 38 height 7
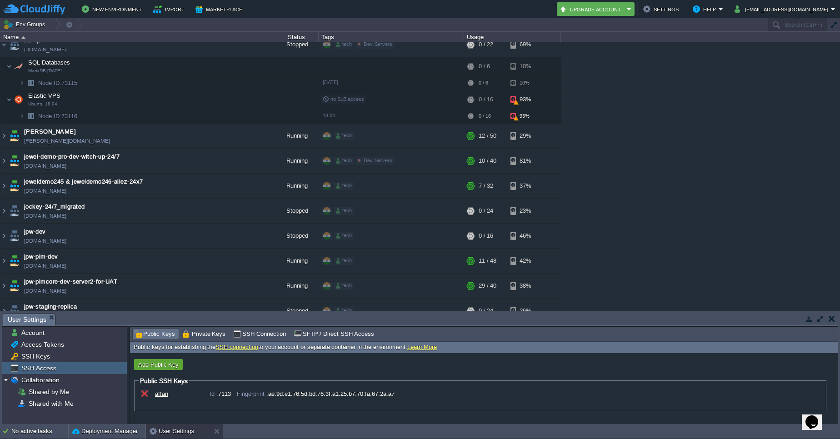
scroll to position [1321, 0]
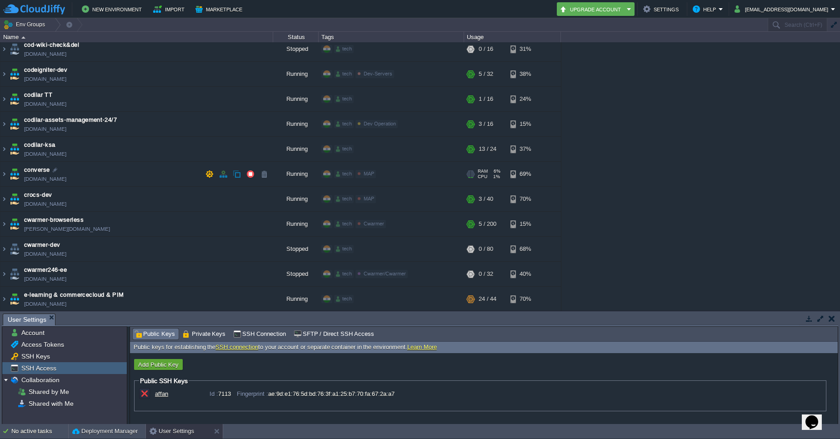
click at [290, 176] on div "Running" at bounding box center [295, 174] width 45 height 25
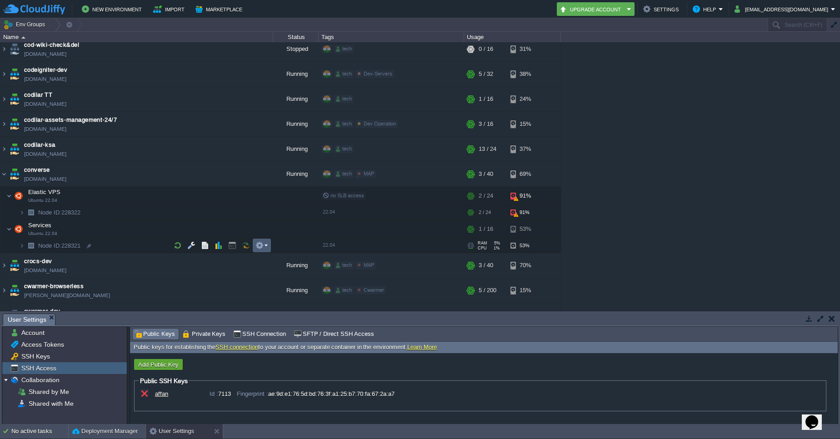
click at [266, 242] on em at bounding box center [261, 245] width 12 height 8
click at [258, 198] on div "1stdirectpools [DOMAIN_NAME] Stopped tech + Add to Env Group RAM 0% CPU 0% 0 / …" at bounding box center [420, 176] width 840 height 268
click at [269, 198] on td at bounding box center [262, 196] width 18 height 14
click at [81, 204] on td "Elastic VPS Ubuntu 22.04" at bounding box center [136, 196] width 273 height 19
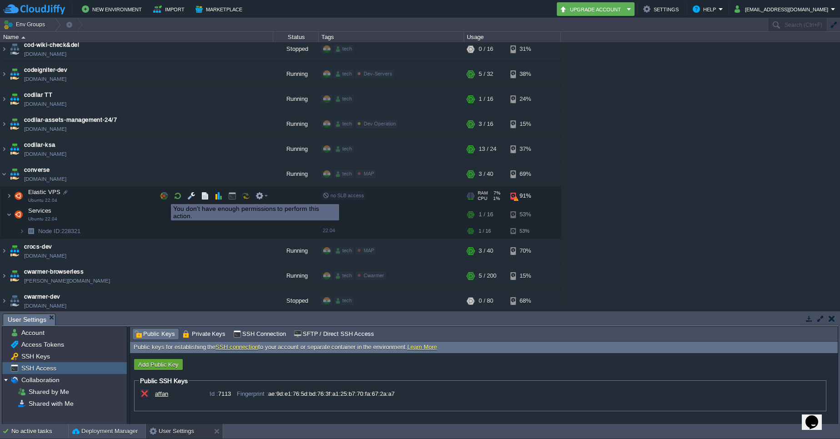
click at [164, 196] on button "button" at bounding box center [164, 196] width 8 height 8
click at [164, 195] on button "button" at bounding box center [164, 196] width 8 height 8
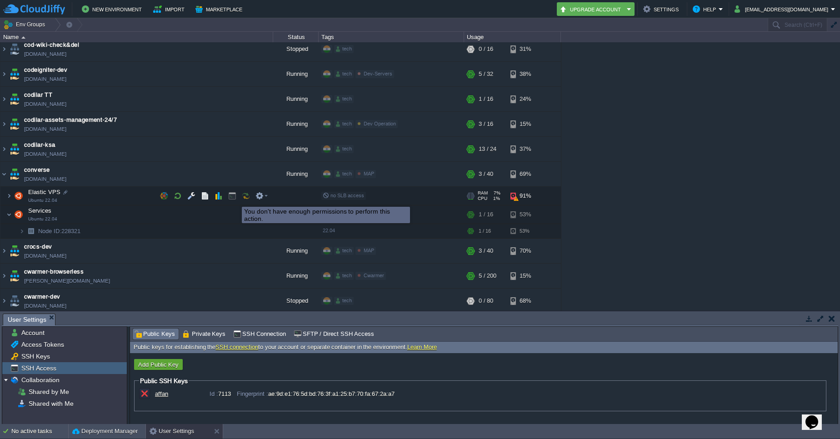
click at [234, 199] on button "button" at bounding box center [232, 196] width 8 height 8
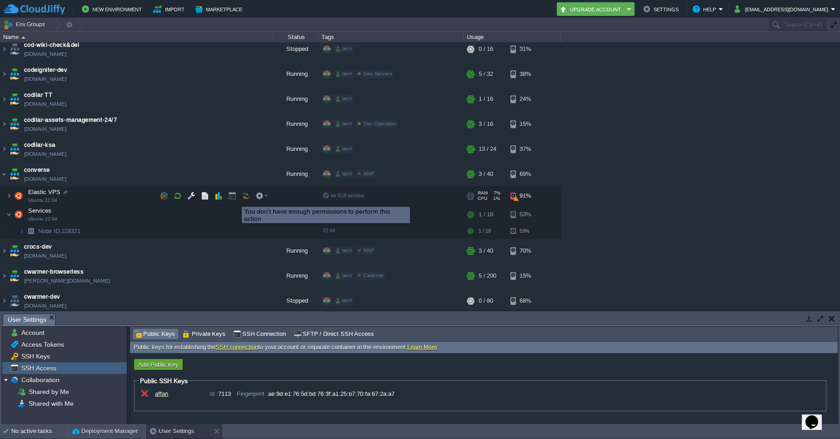
click at [234, 198] on button "button" at bounding box center [232, 196] width 8 height 8
click at [234, 200] on td at bounding box center [232, 196] width 14 height 14
click at [234, 196] on button "button" at bounding box center [232, 196] width 8 height 8
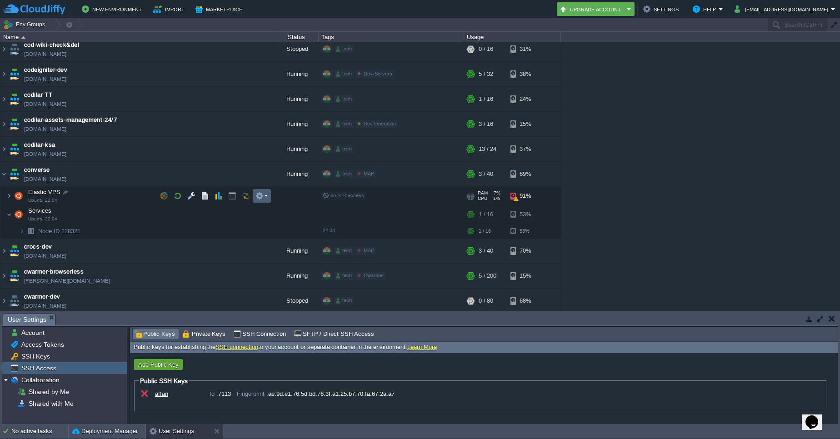
drag, startPoint x: 234, startPoint y: 196, endPoint x: 265, endPoint y: 193, distance: 31.6
click at [265, 193] on div at bounding box center [214, 196] width 114 height 14
click at [265, 193] on em at bounding box center [261, 196] width 12 height 8
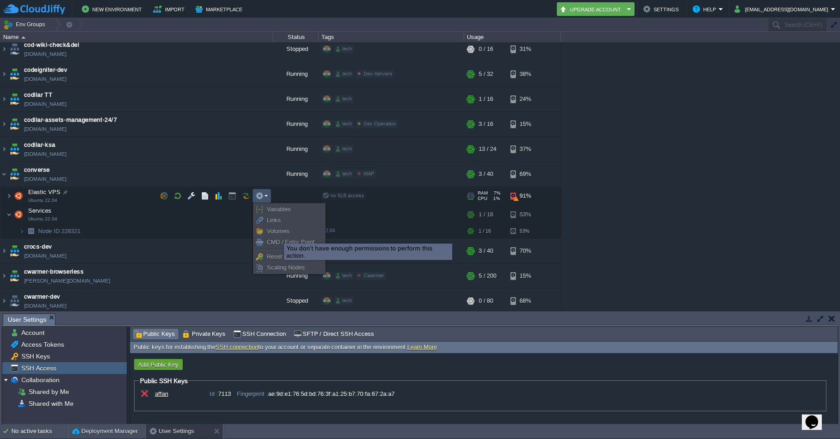
click at [277, 235] on link "Volumes" at bounding box center [289, 231] width 70 height 10
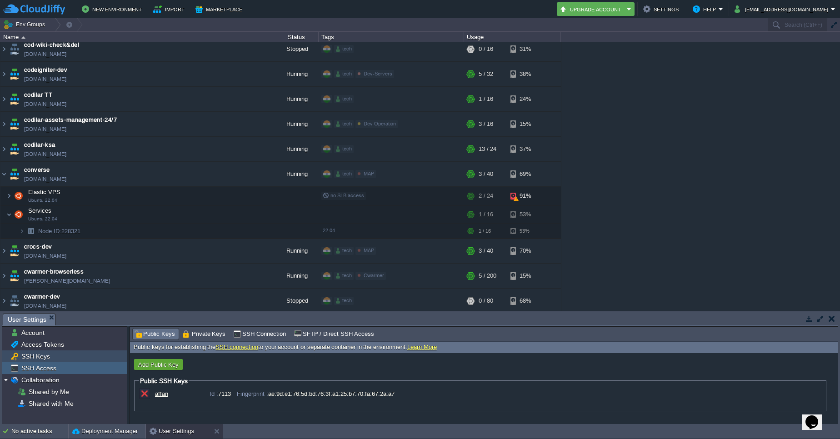
click at [39, 353] on span "SSH Keys" at bounding box center [36, 356] width 32 height 8
click at [40, 366] on span "SSH Access" at bounding box center [39, 368] width 38 height 8
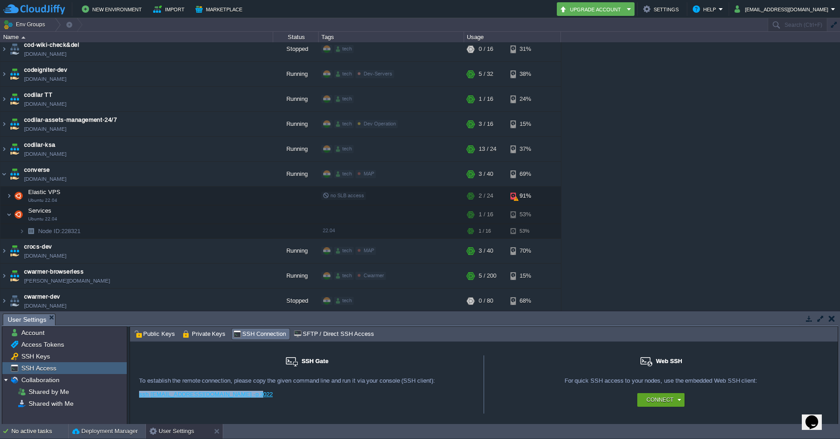
drag, startPoint x: 267, startPoint y: 395, endPoint x: 140, endPoint y: 391, distance: 126.3
click at [140, 391] on div "ssh [EMAIL_ADDRESS][DOMAIN_NAME] -p 3022" at bounding box center [306, 398] width 335 height 14
copy link "ssh [EMAIL_ADDRESS][DOMAIN_NAME] -p 3022"
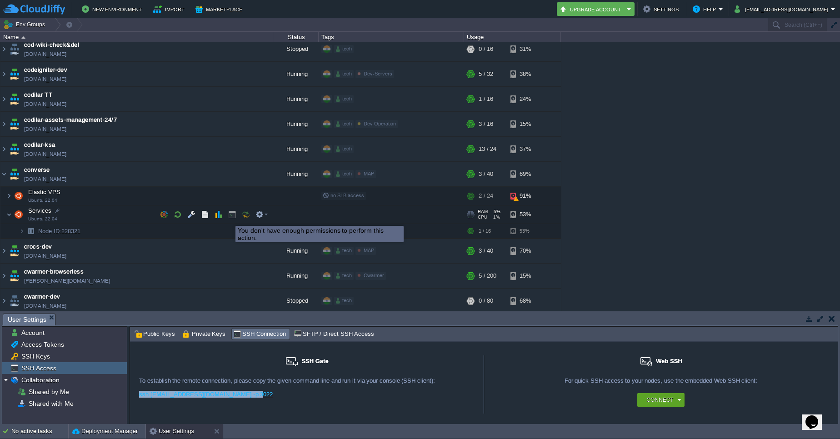
click at [234, 218] on button "button" at bounding box center [232, 214] width 8 height 8
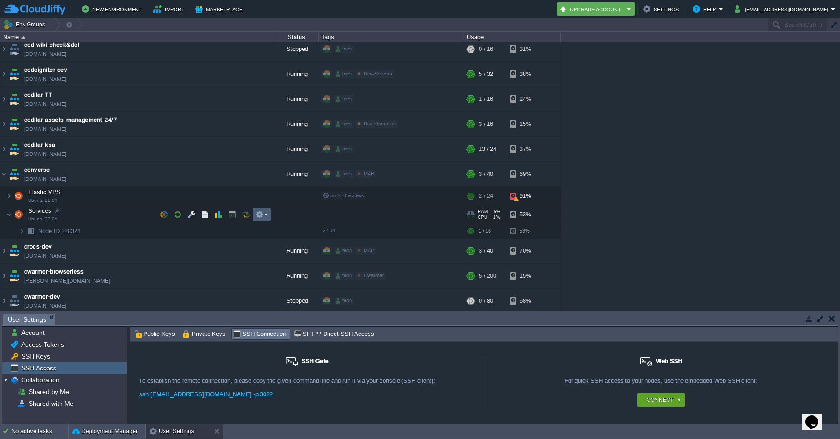
click at [268, 217] on td at bounding box center [262, 215] width 18 height 14
click at [574, 438] on div "No active tasks Deployment Manager User Settings" at bounding box center [420, 431] width 840 height 15
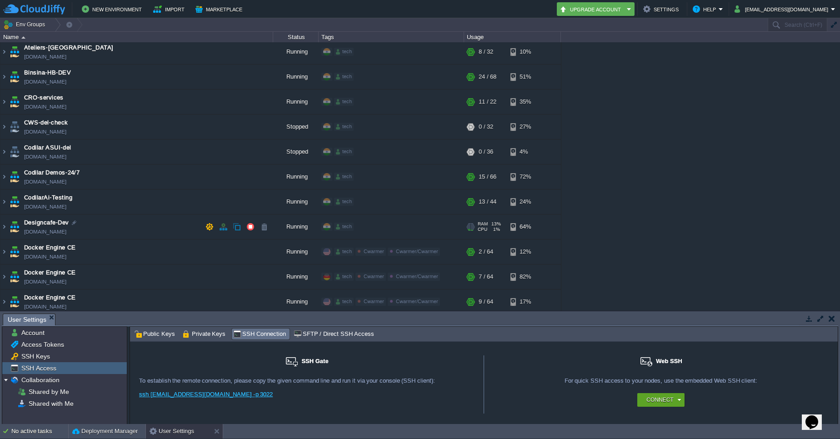
scroll to position [337, 0]
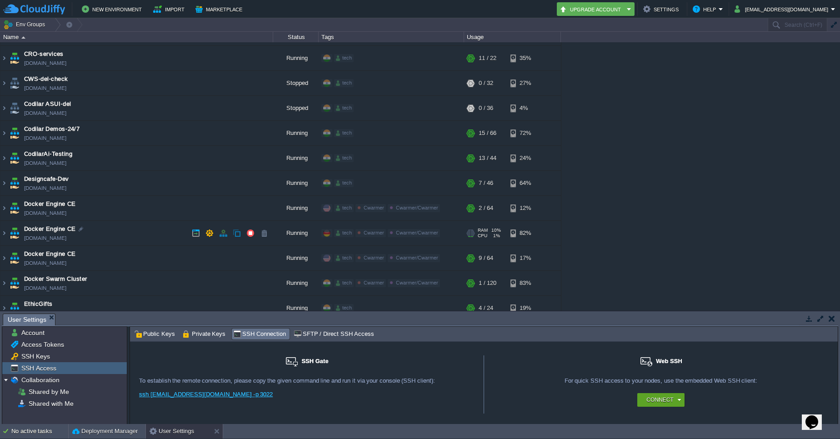
click at [313, 227] on div "Running" at bounding box center [295, 233] width 45 height 25
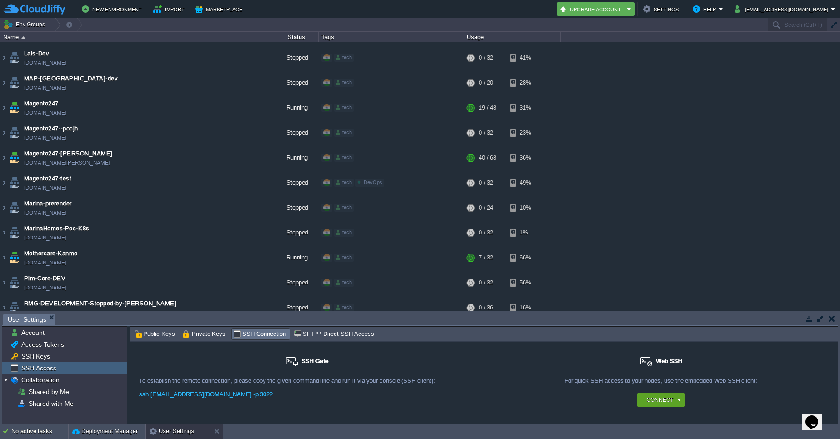
scroll to position [1084, 0]
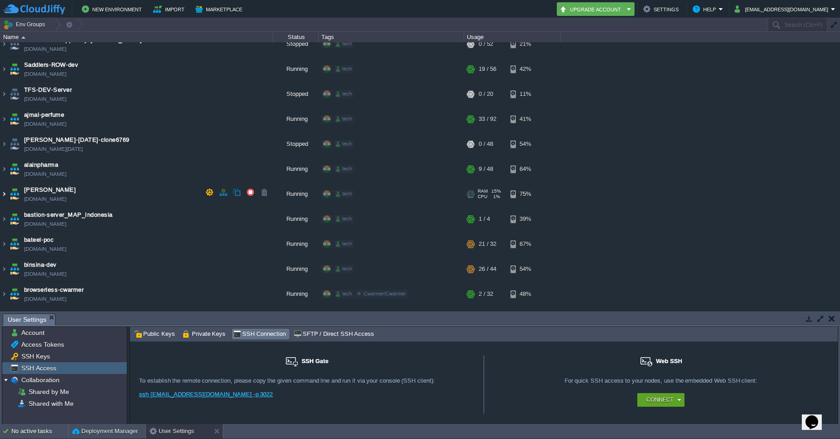
click at [6, 201] on img at bounding box center [3, 194] width 7 height 25
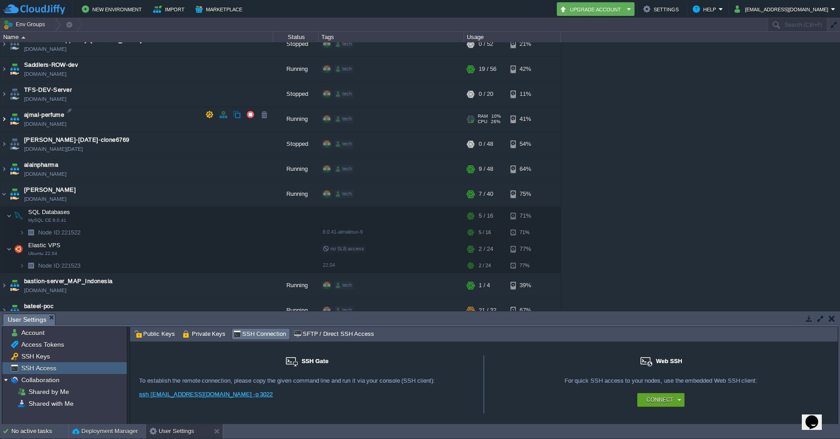
click at [4, 114] on img at bounding box center [3, 119] width 7 height 25
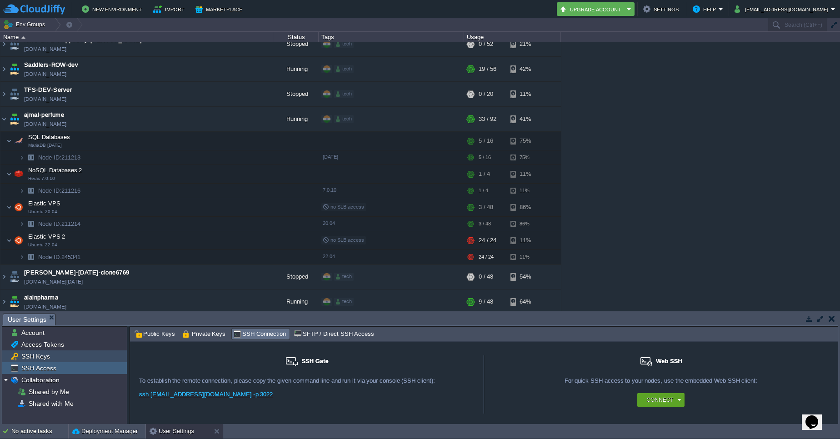
click at [56, 358] on div "SSH Keys" at bounding box center [64, 356] width 124 height 12
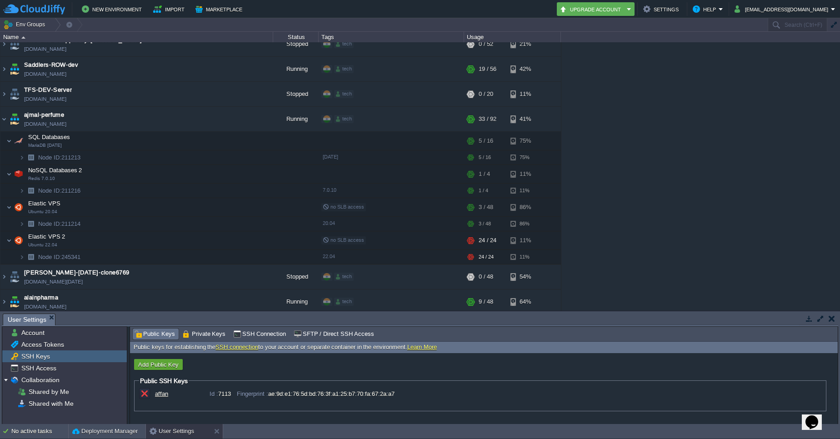
click at [156, 330] on span "Public Keys" at bounding box center [154, 334] width 41 height 10
click at [262, 203] on button "button" at bounding box center [259, 203] width 8 height 8
click at [214, 176] on td "NoSQL Databases 2 Redis 7.0.10" at bounding box center [136, 174] width 273 height 19
